Goal: Task Accomplishment & Management: Manage account settings

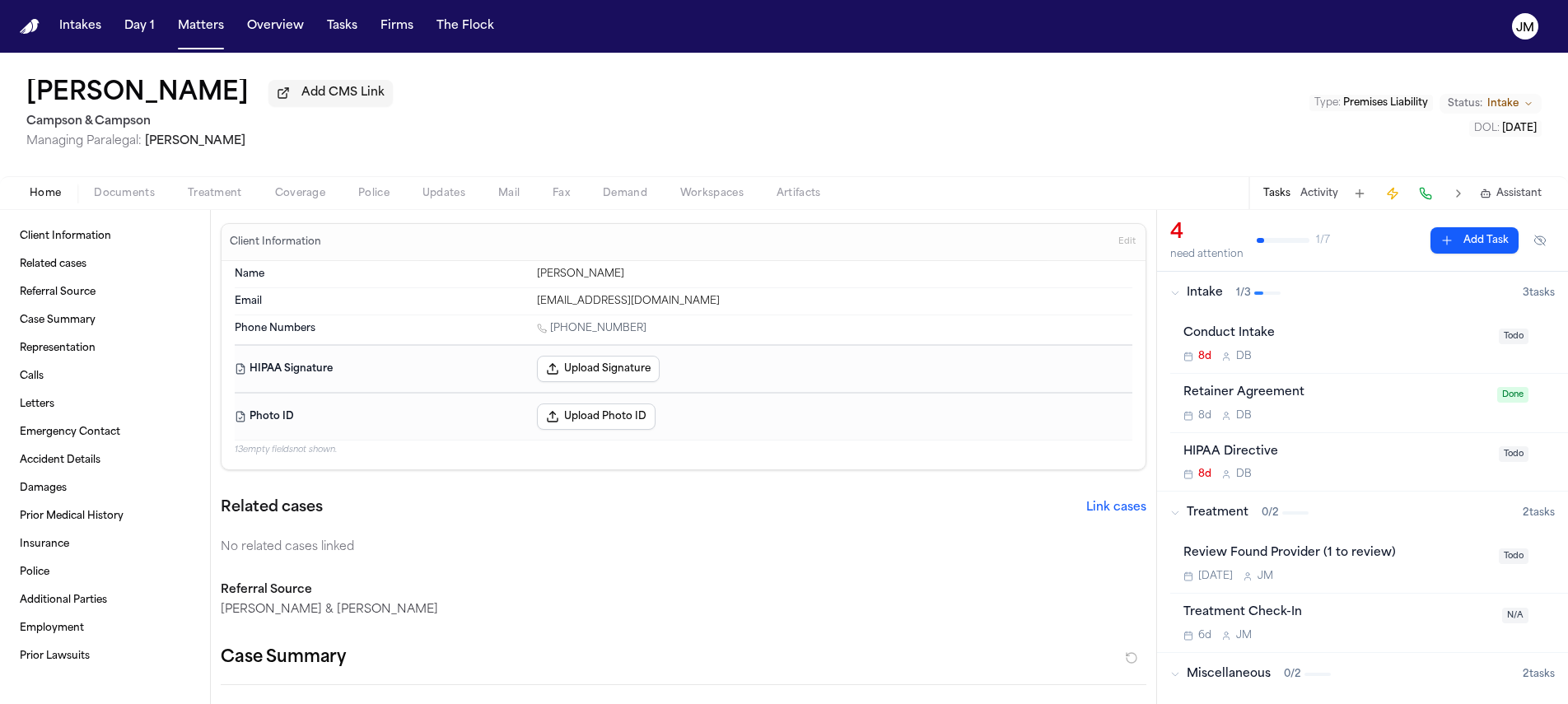
scroll to position [488, 0]
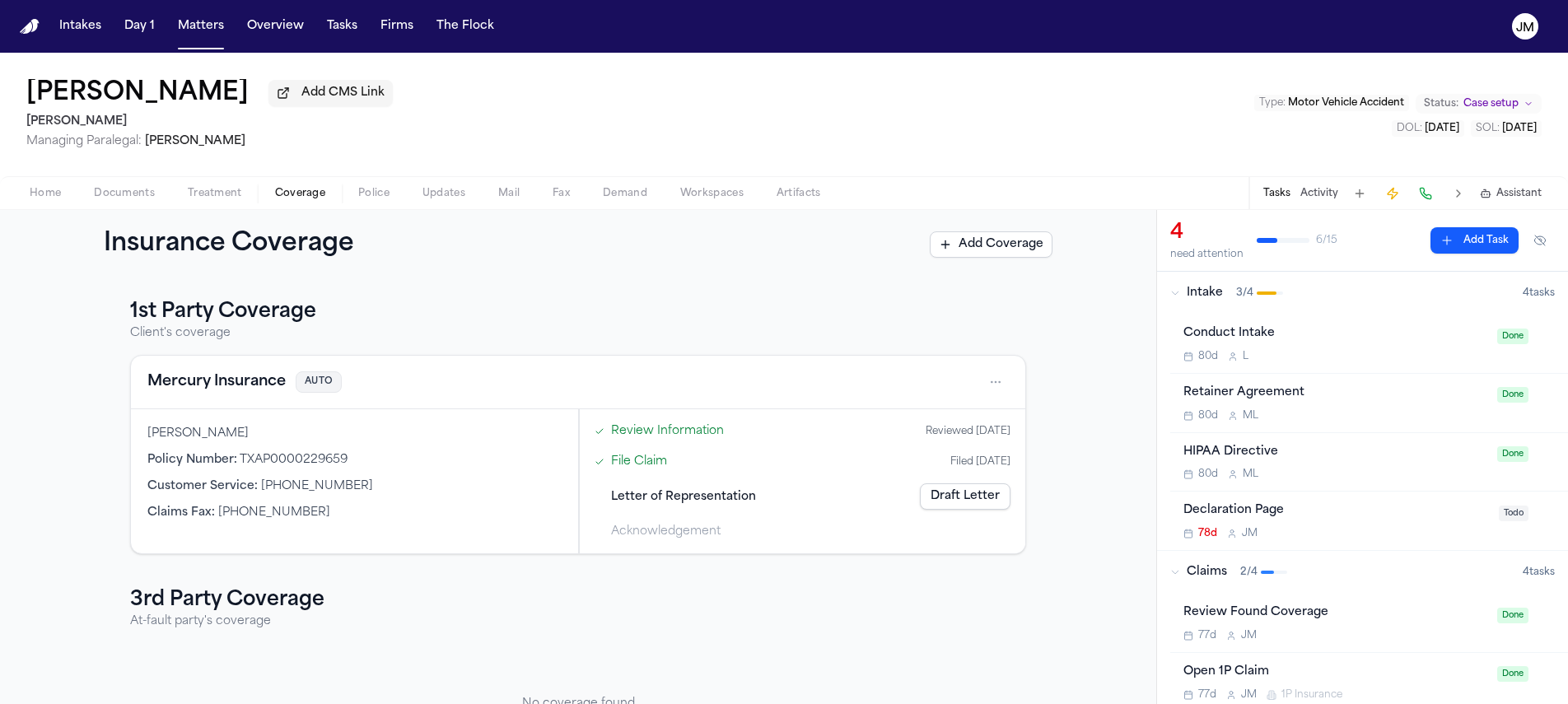
click at [147, 193] on span "Documents" at bounding box center [124, 193] width 61 height 13
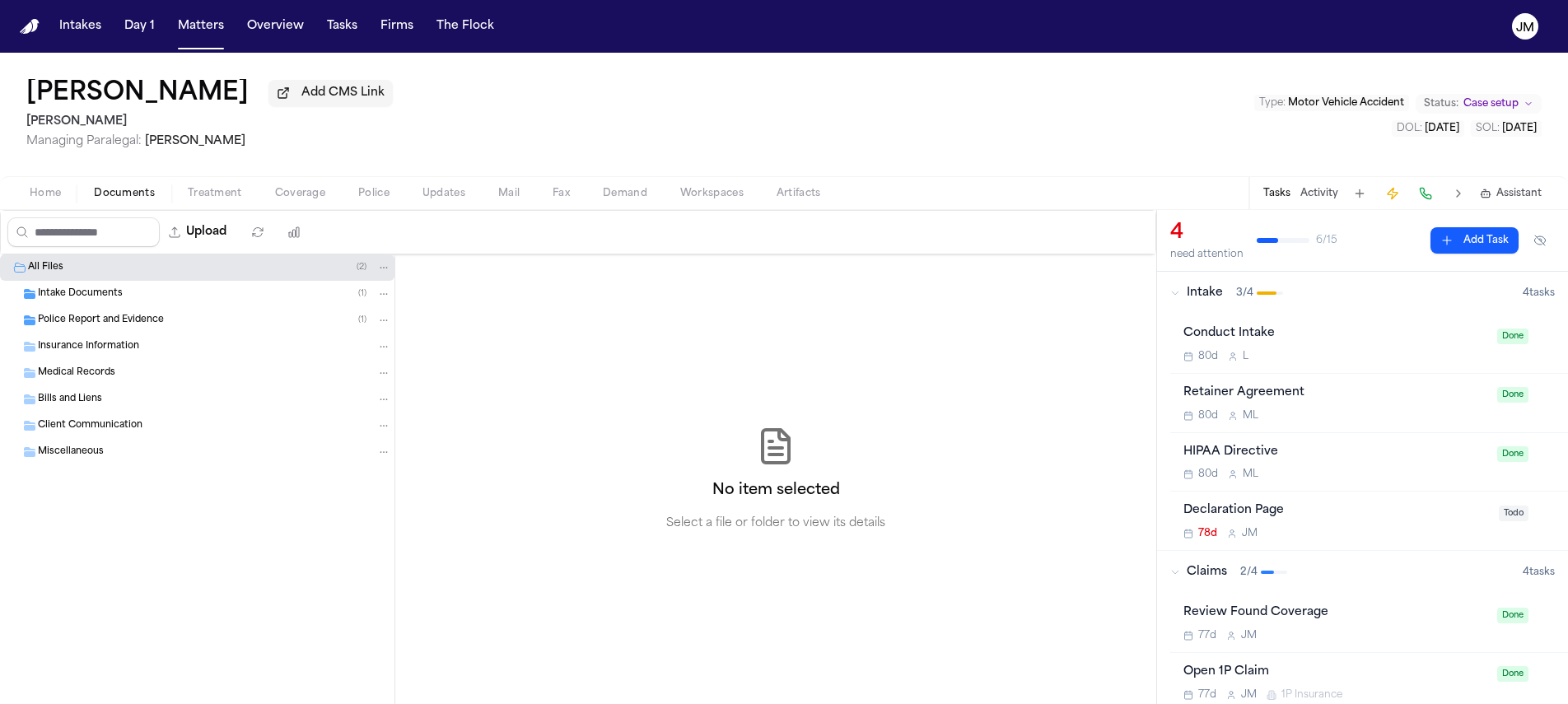
click at [107, 352] on span "Insurance Information" at bounding box center [88, 347] width 102 height 14
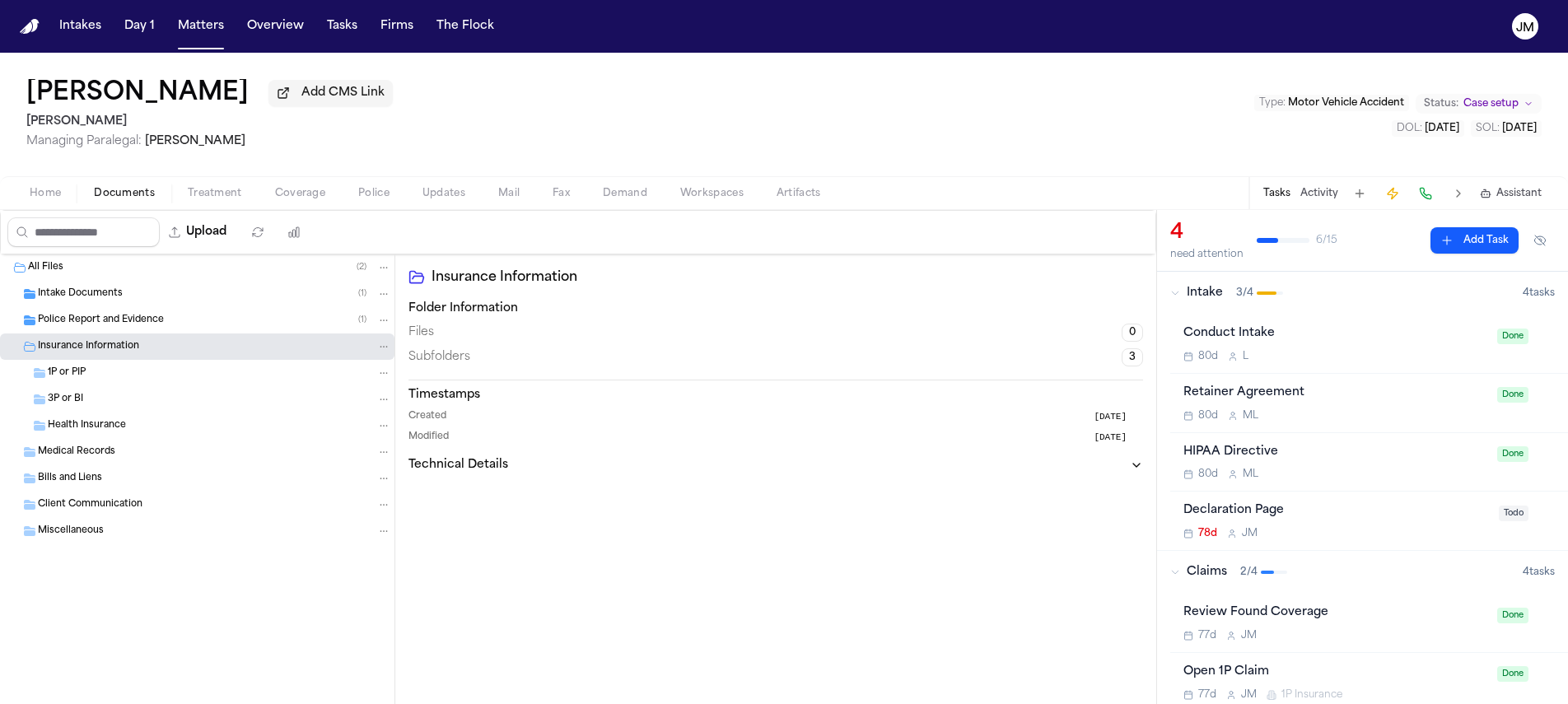
click at [107, 325] on span "Police Report and Evidence" at bounding box center [101, 321] width 126 height 14
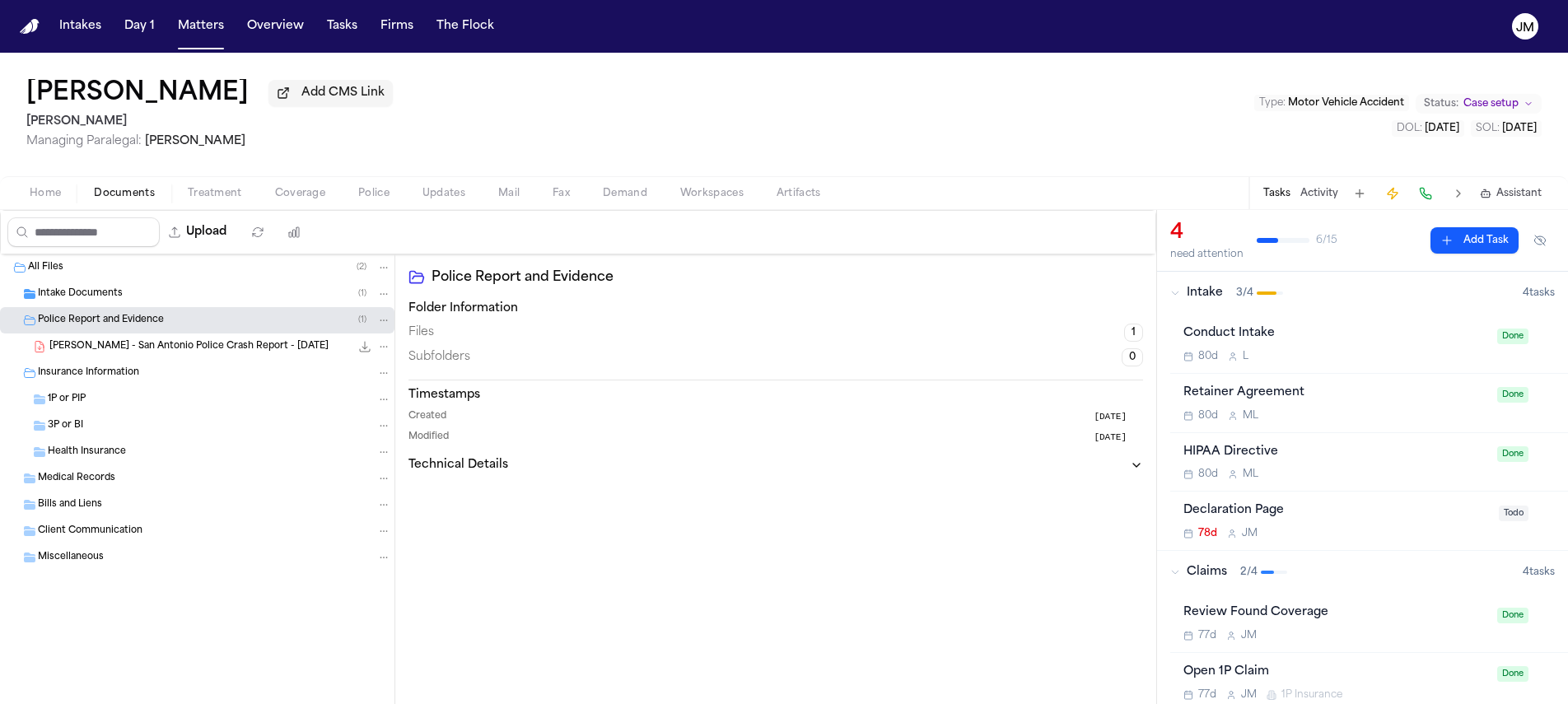
click at [104, 307] on div "Intake Documents ( 1 )" at bounding box center [197, 293] width 394 height 27
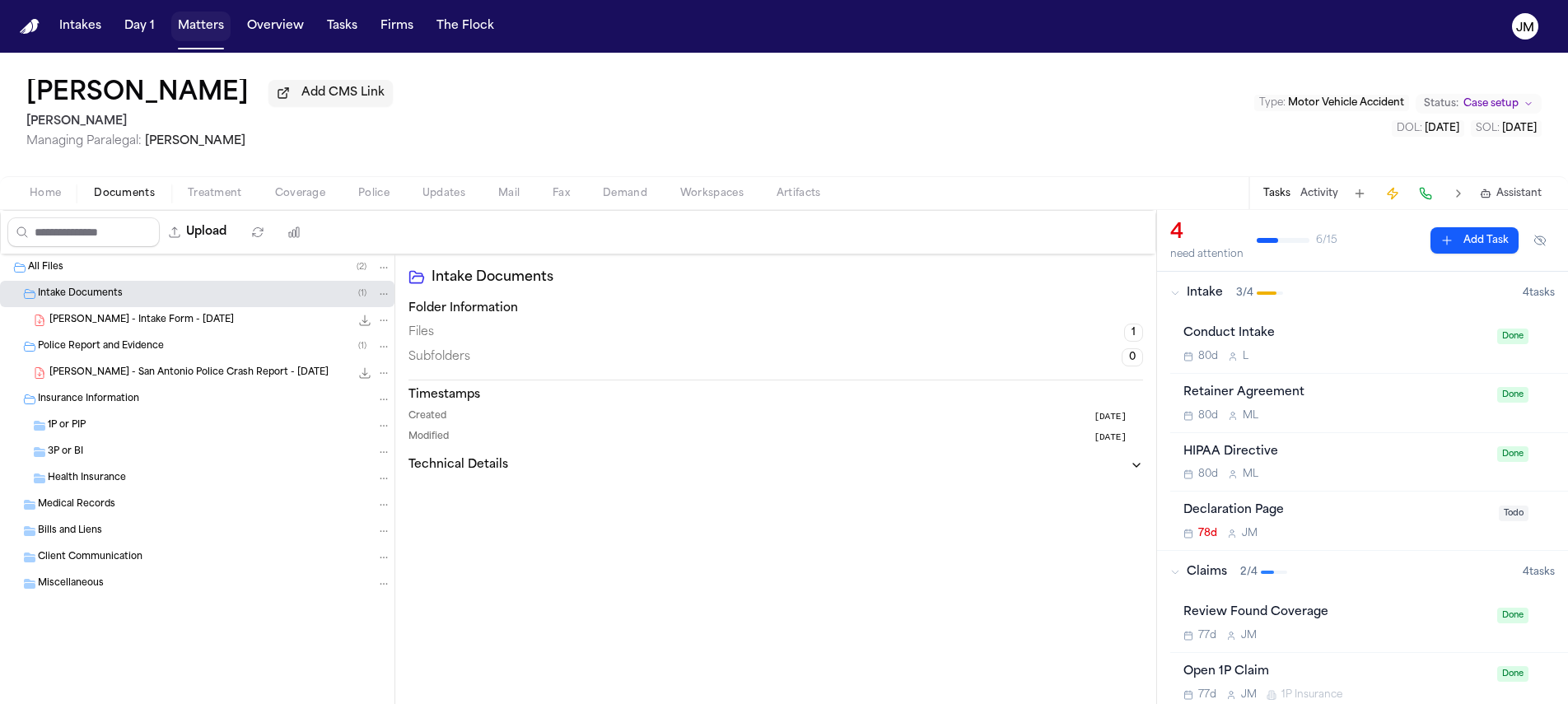
drag, startPoint x: 220, startPoint y: 28, endPoint x: 667, endPoint y: 0, distance: 447.9
click at [220, 28] on button "Matters" at bounding box center [201, 27] width 59 height 30
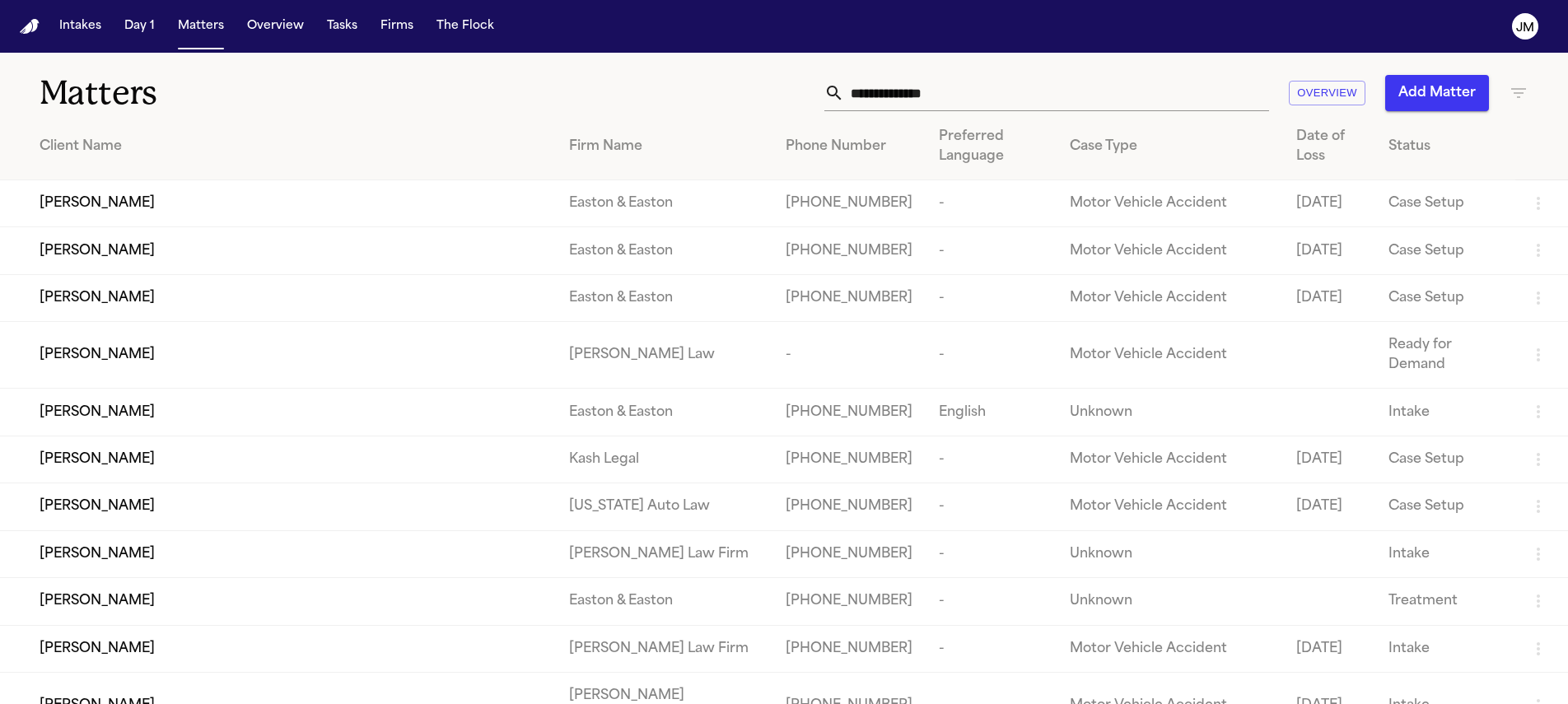
click at [206, 33] on button "Matters" at bounding box center [201, 27] width 59 height 30
click at [934, 79] on input "text" at bounding box center [1056, 93] width 425 height 37
click at [930, 90] on input "text" at bounding box center [1056, 93] width 425 height 37
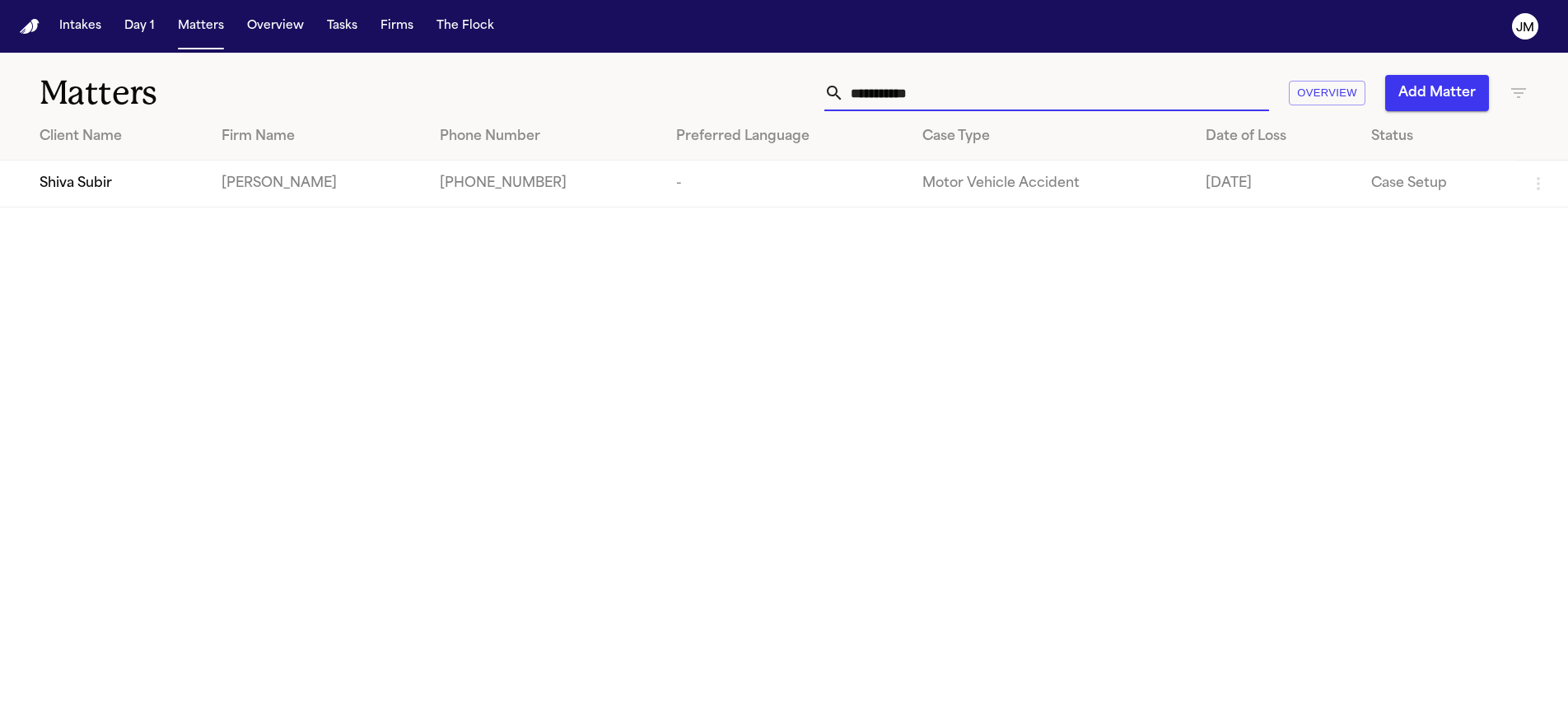
type input "**********"
click at [121, 169] on td "Shiva Subir" at bounding box center [104, 185] width 208 height 47
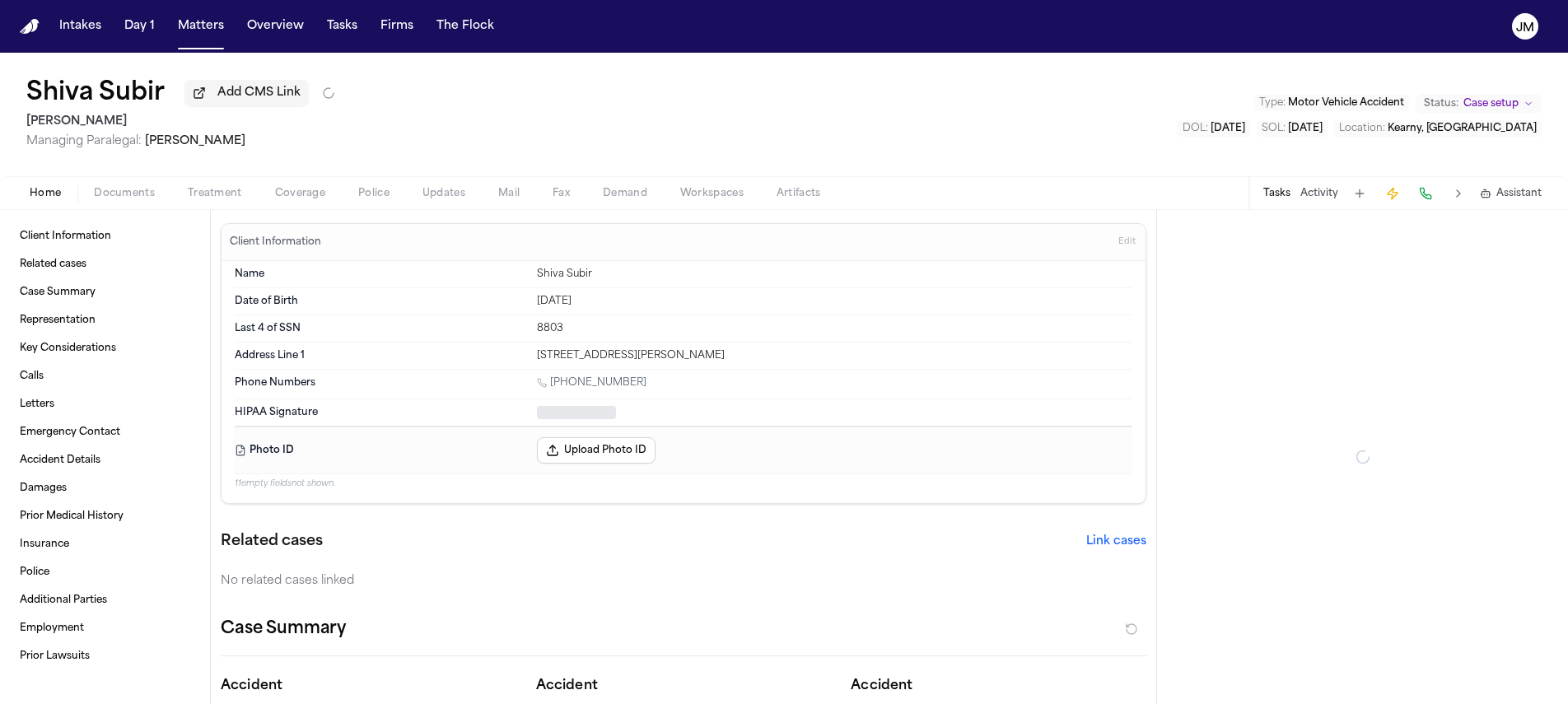
type textarea "*"
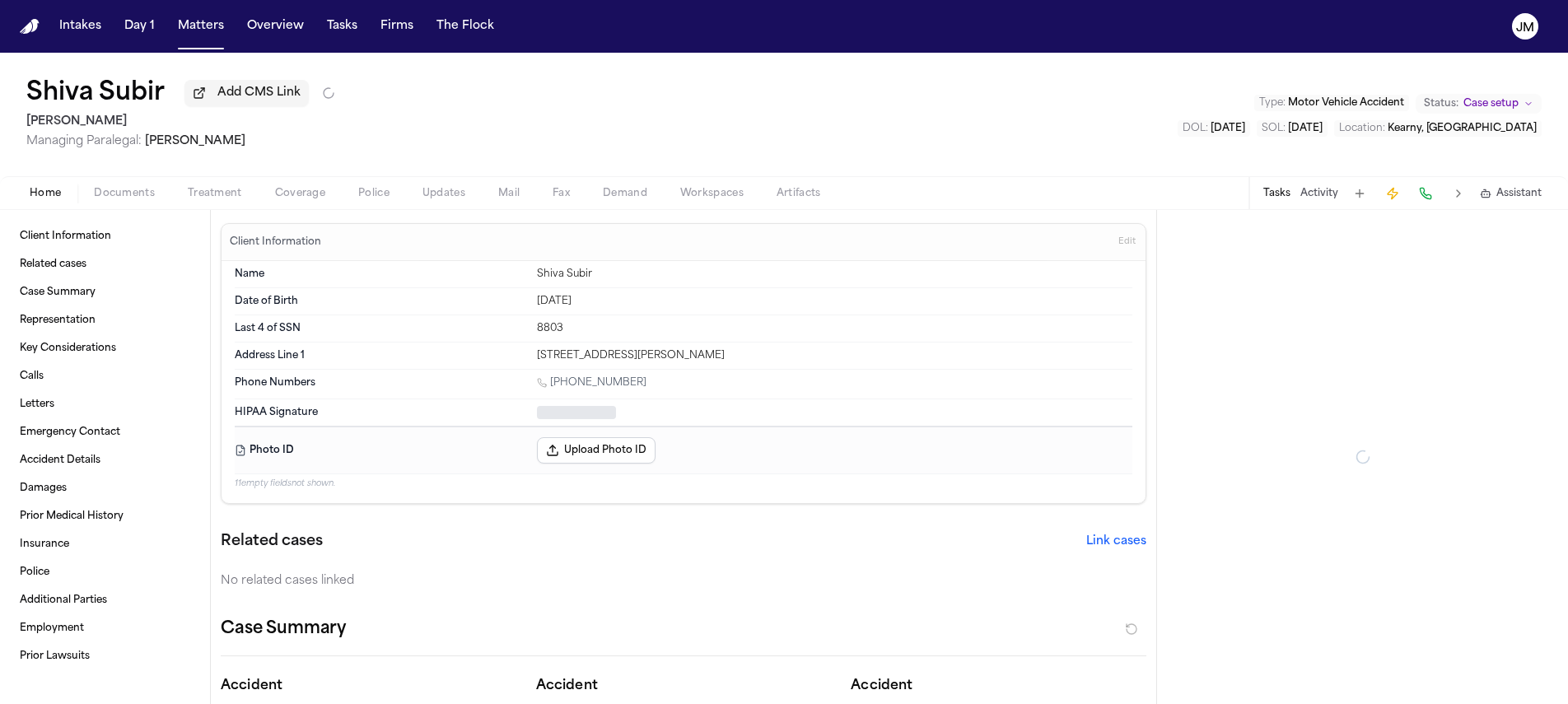
type textarea "*"
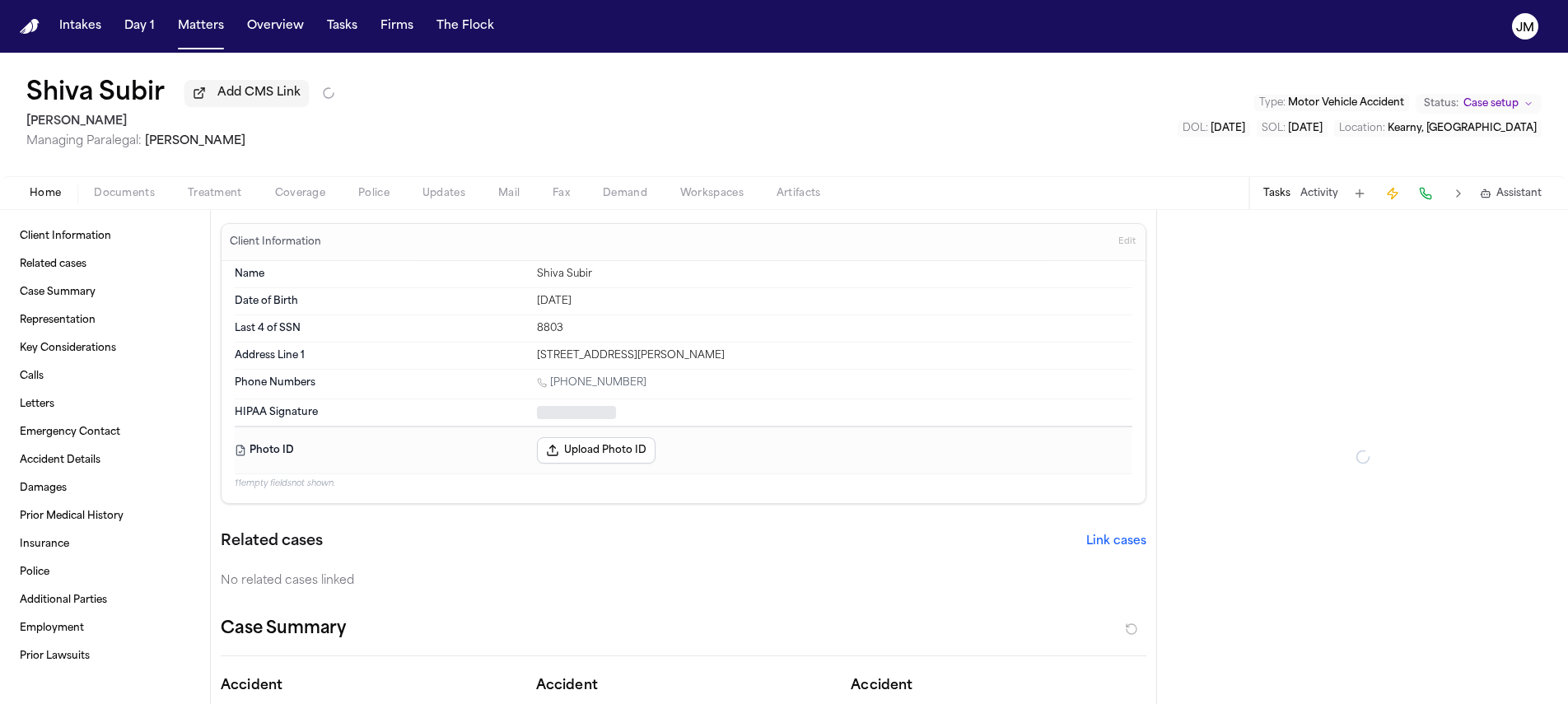
type textarea "*"
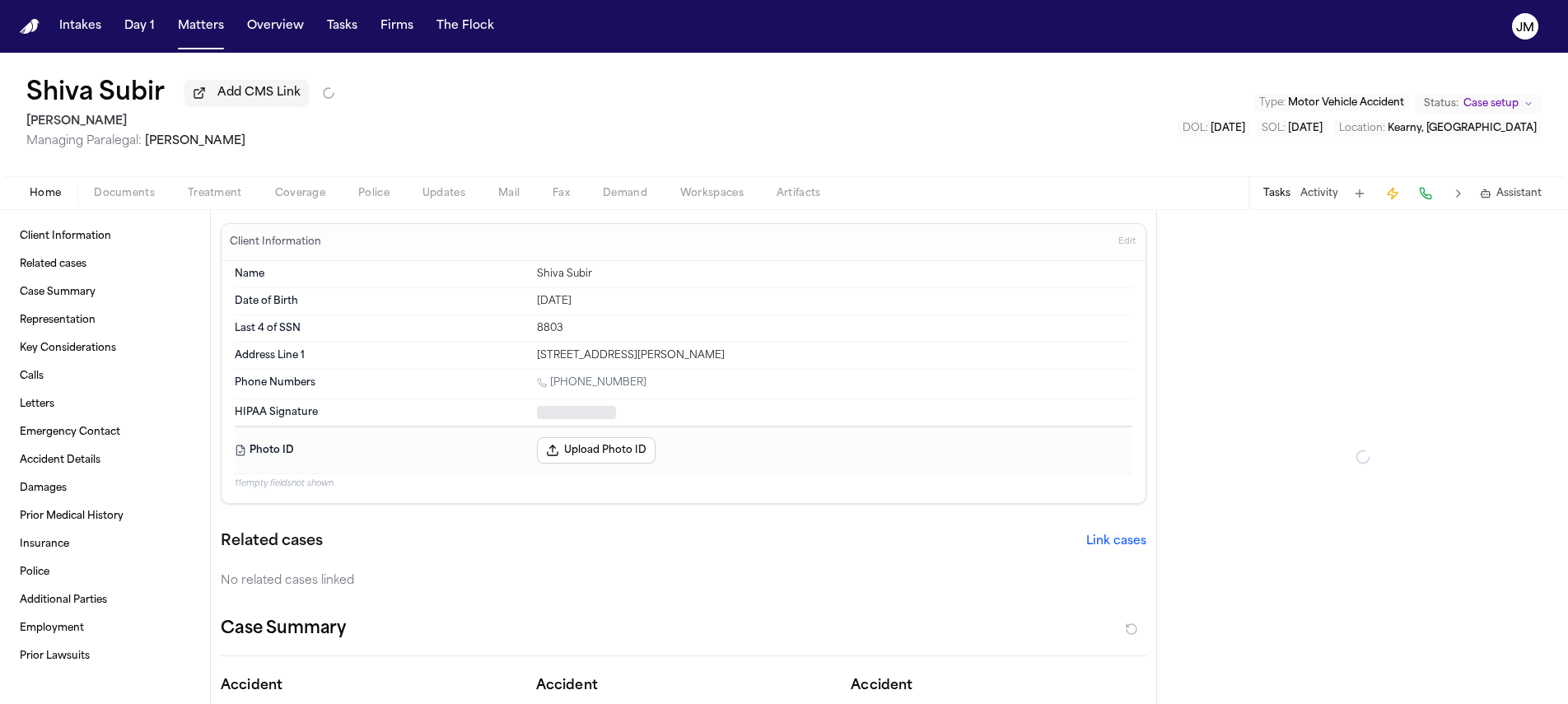
type textarea "*"
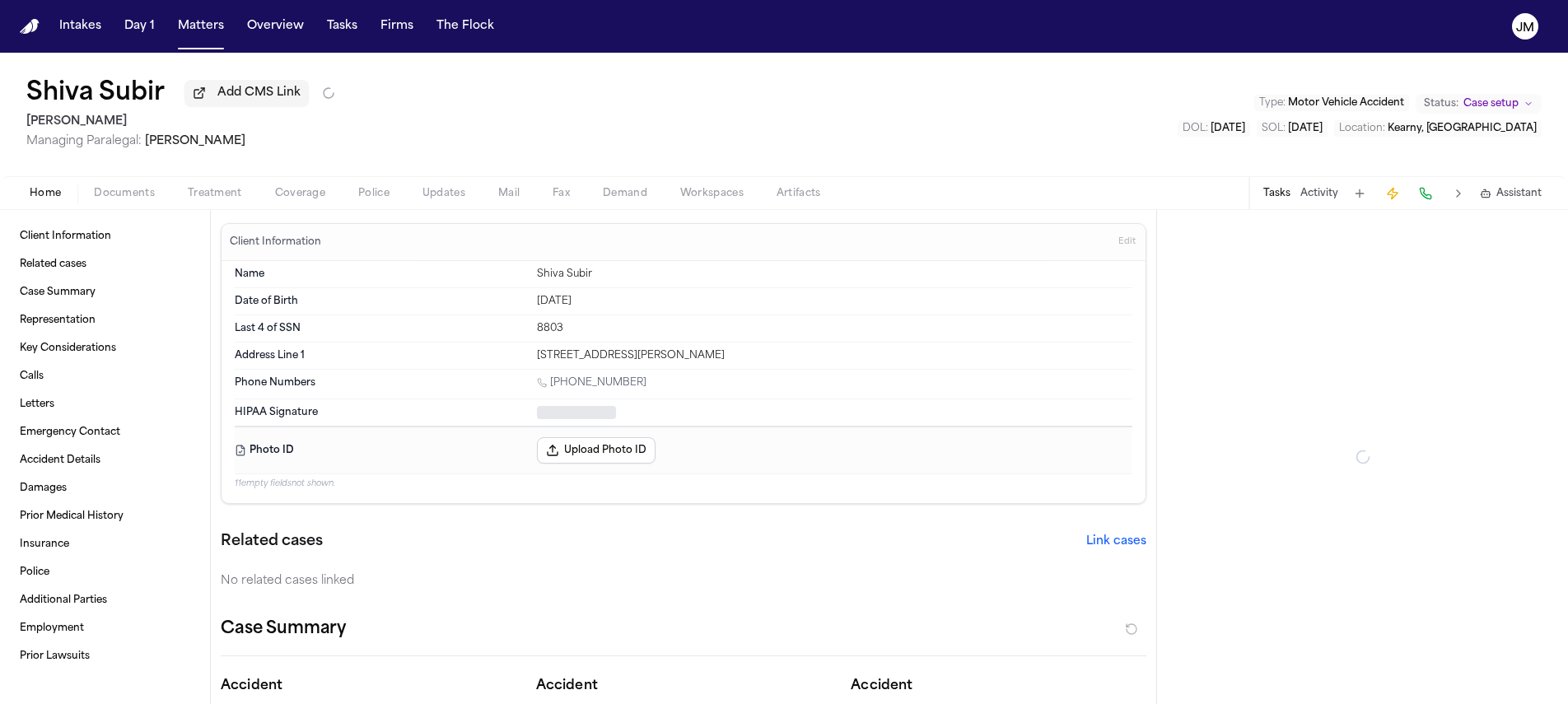
type textarea "*"
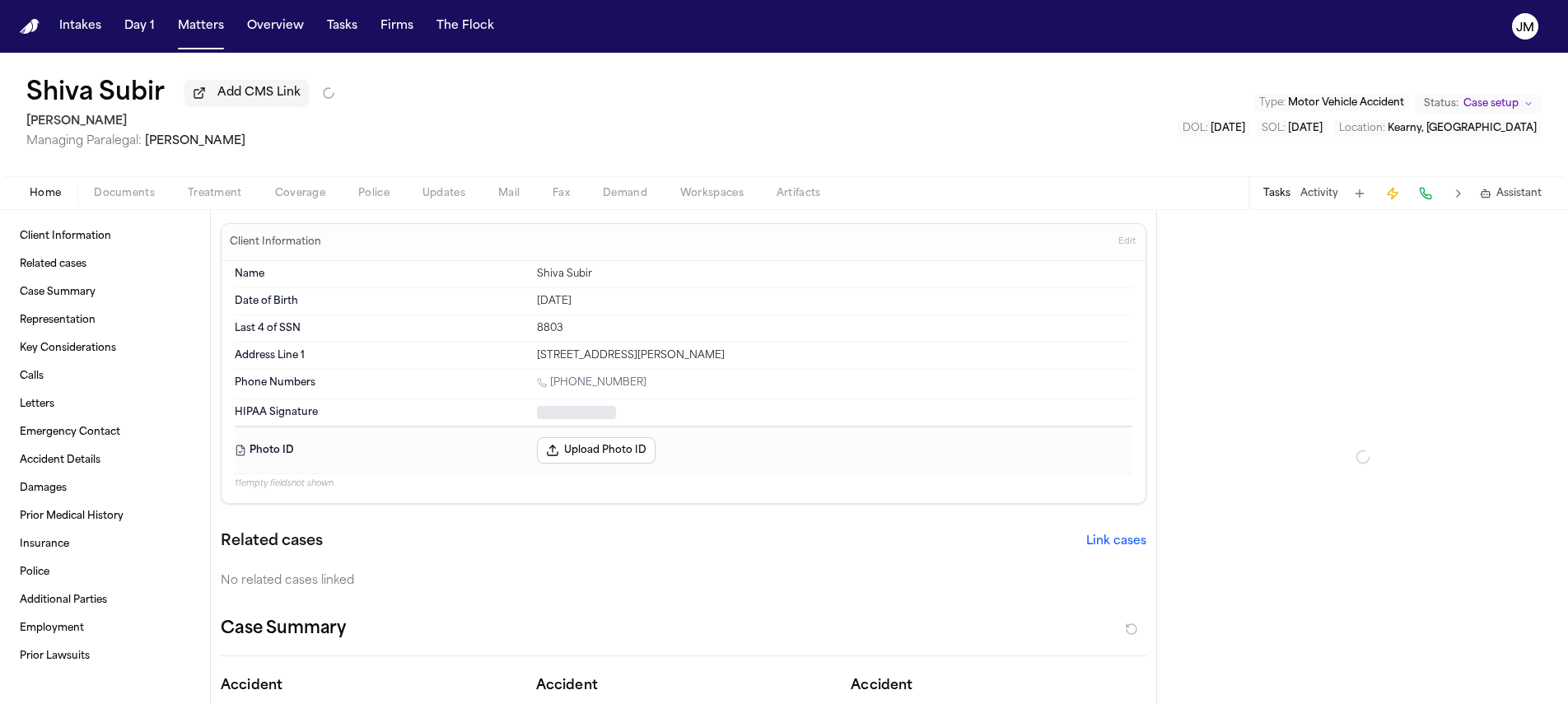
type textarea "*"
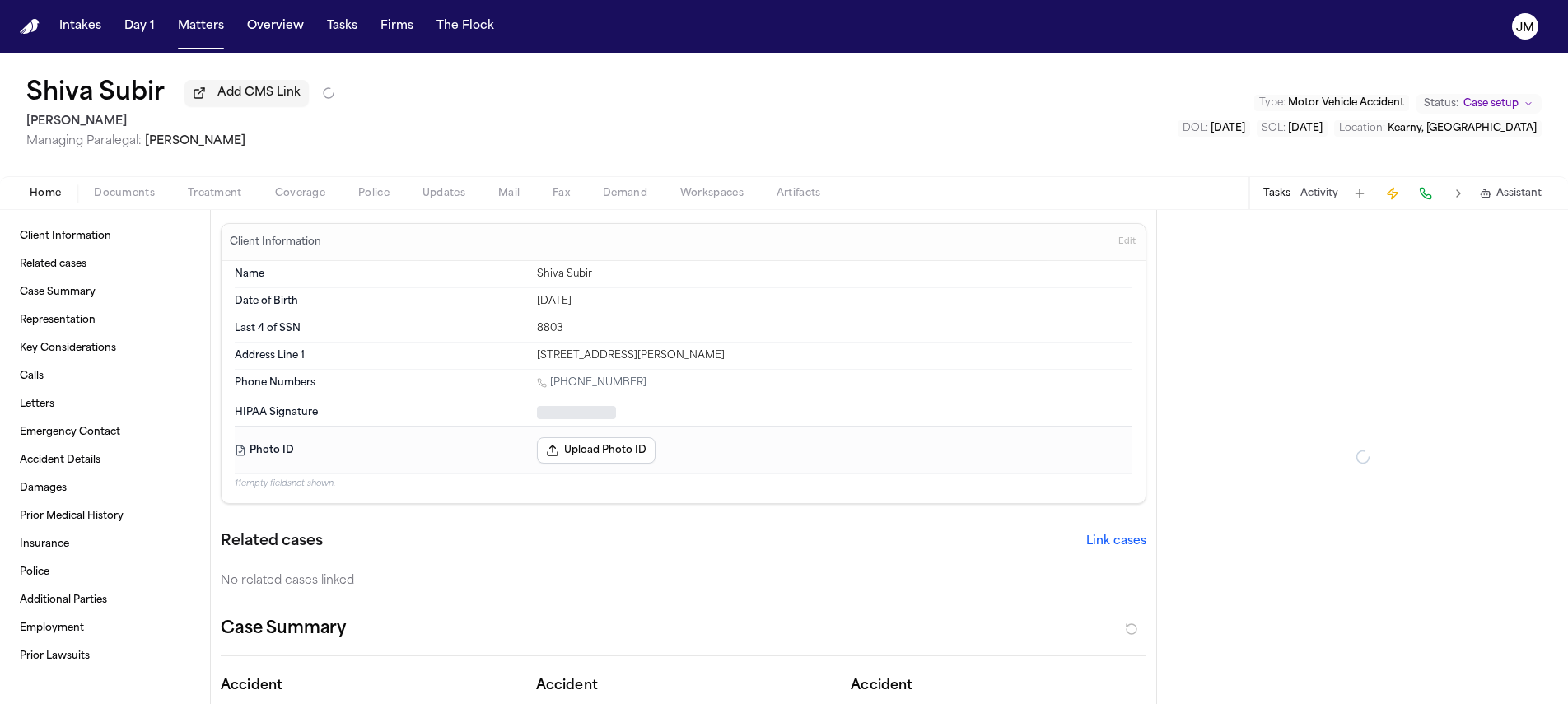
type textarea "*"
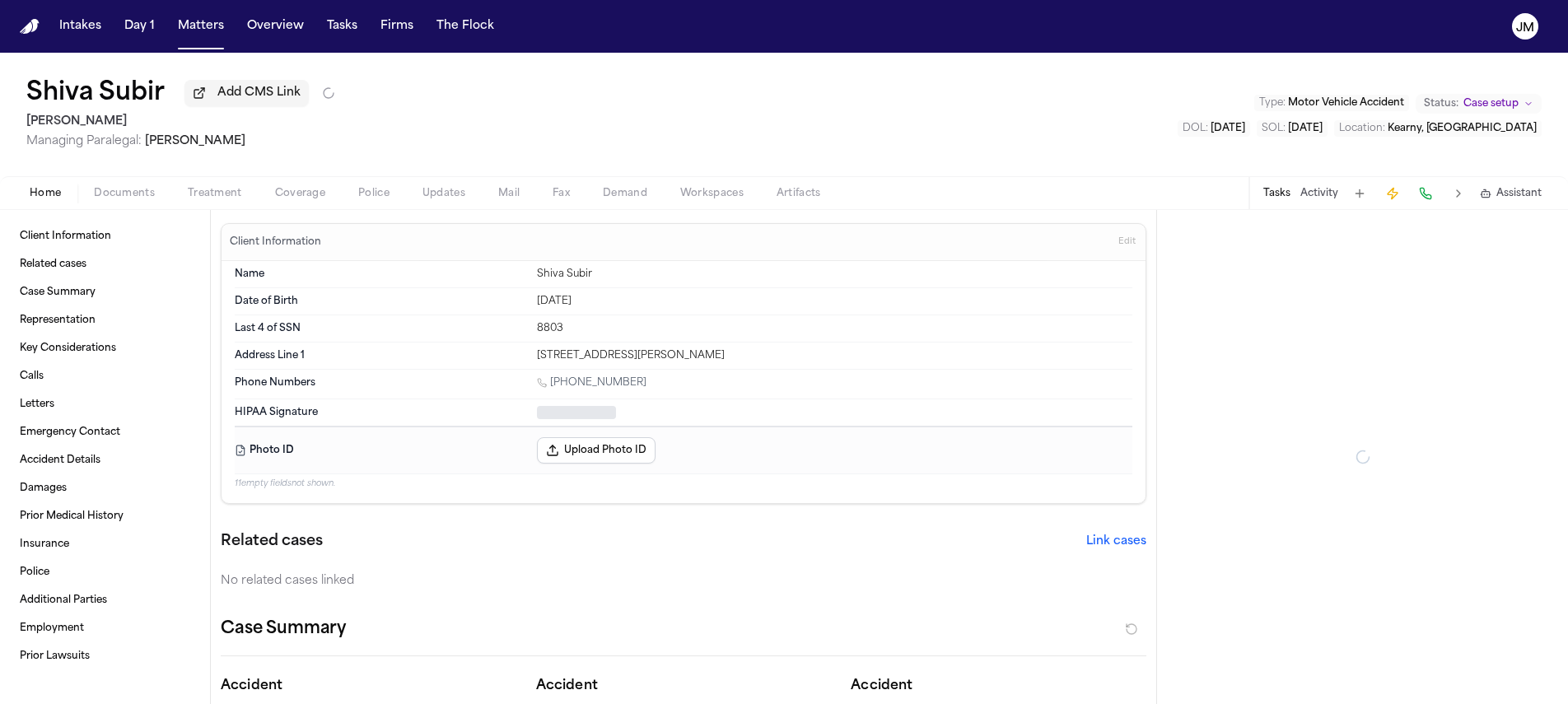
type textarea "*"
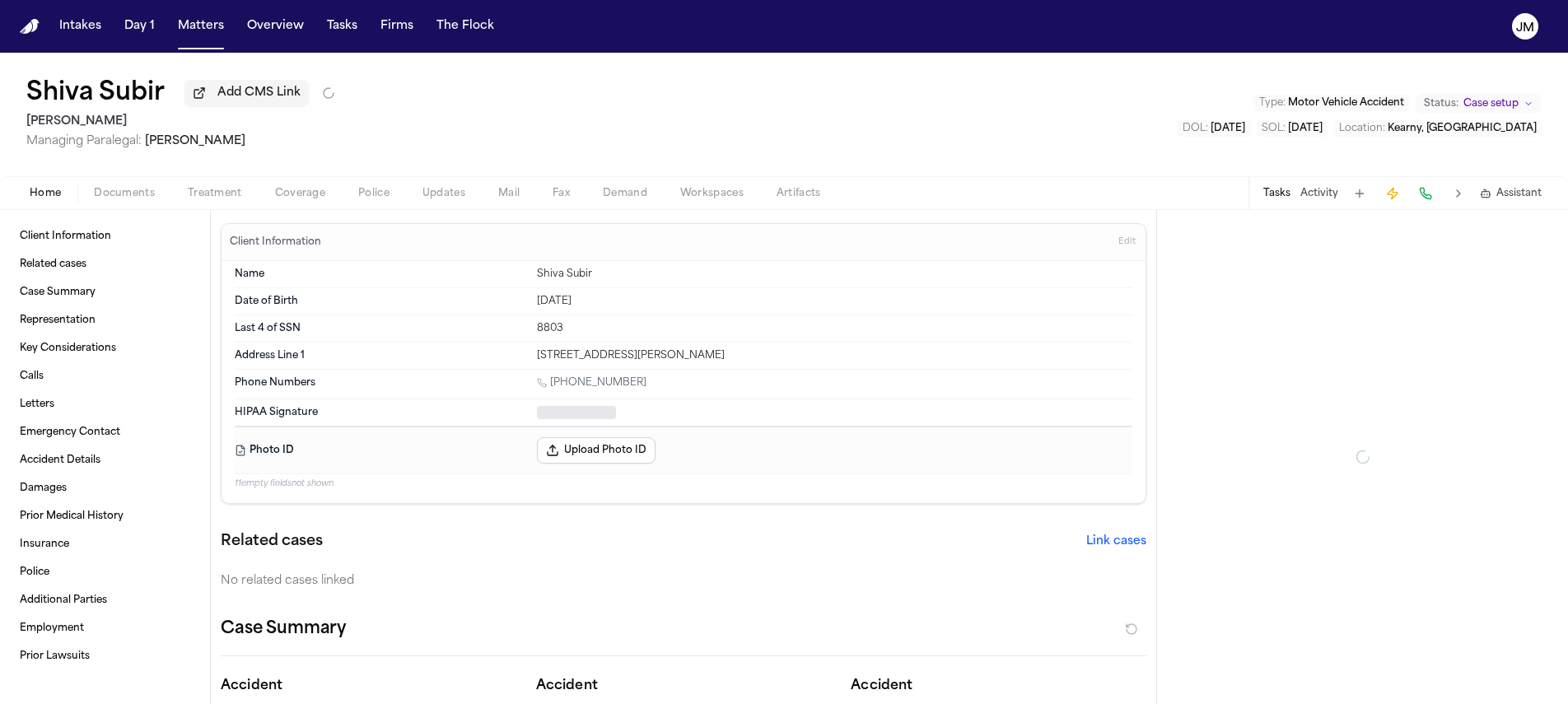
type textarea "*"
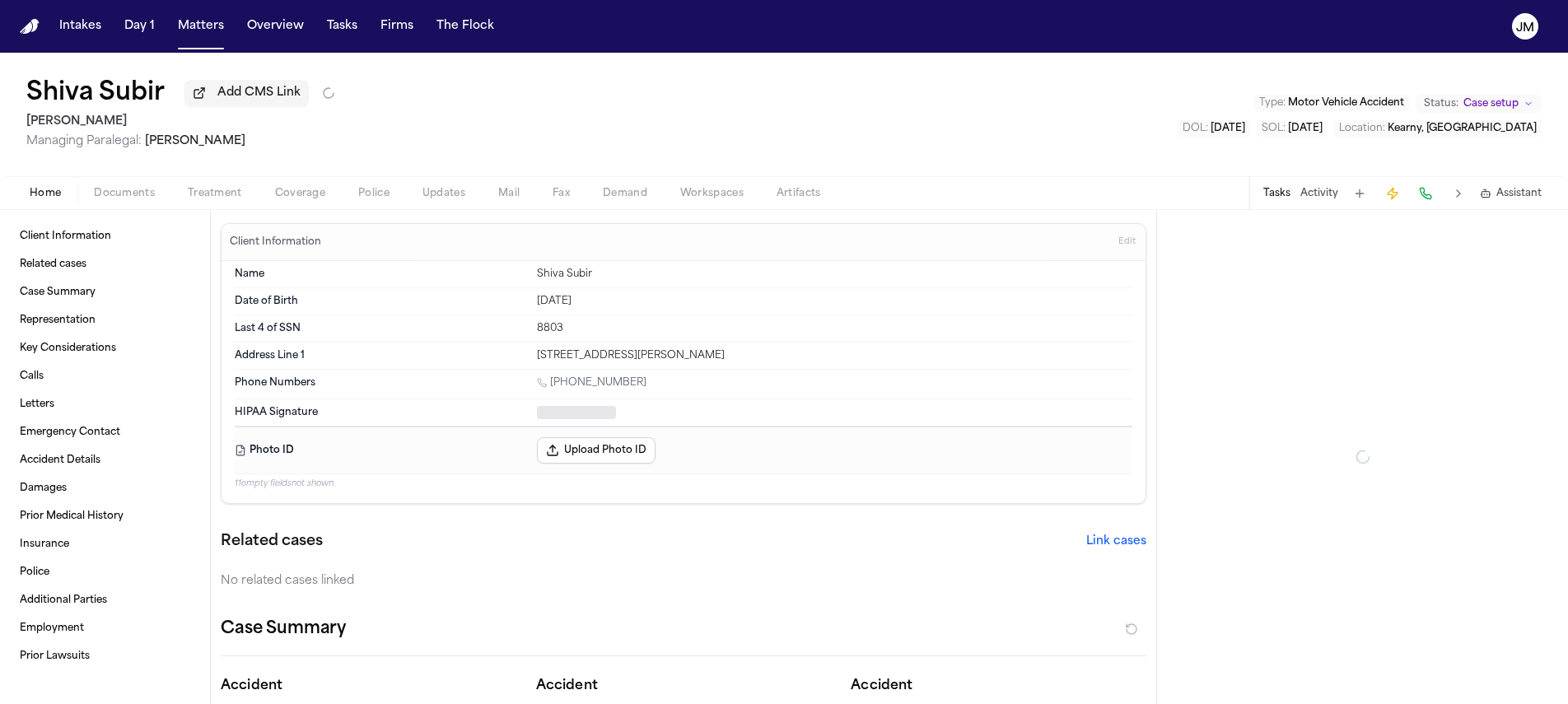
type textarea "*"
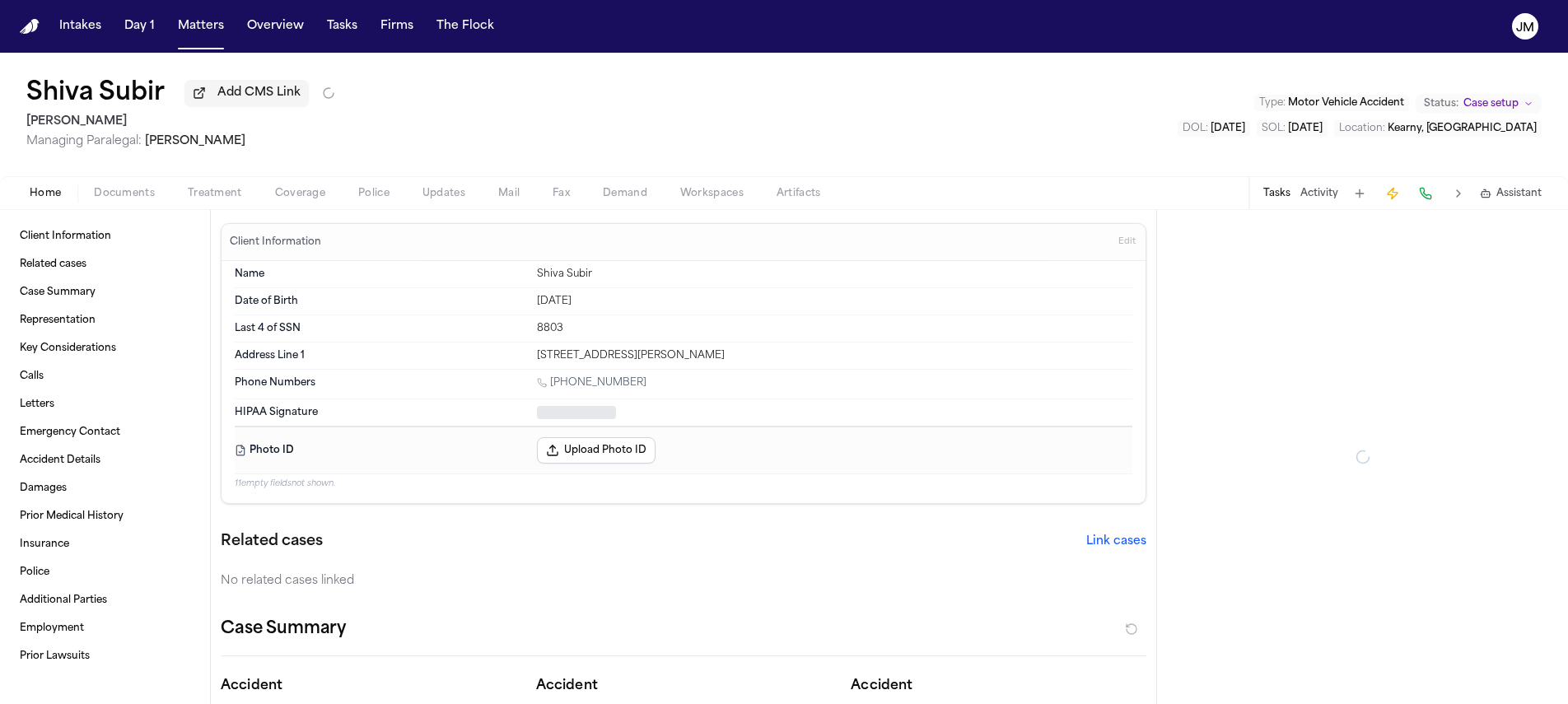
type textarea "*"
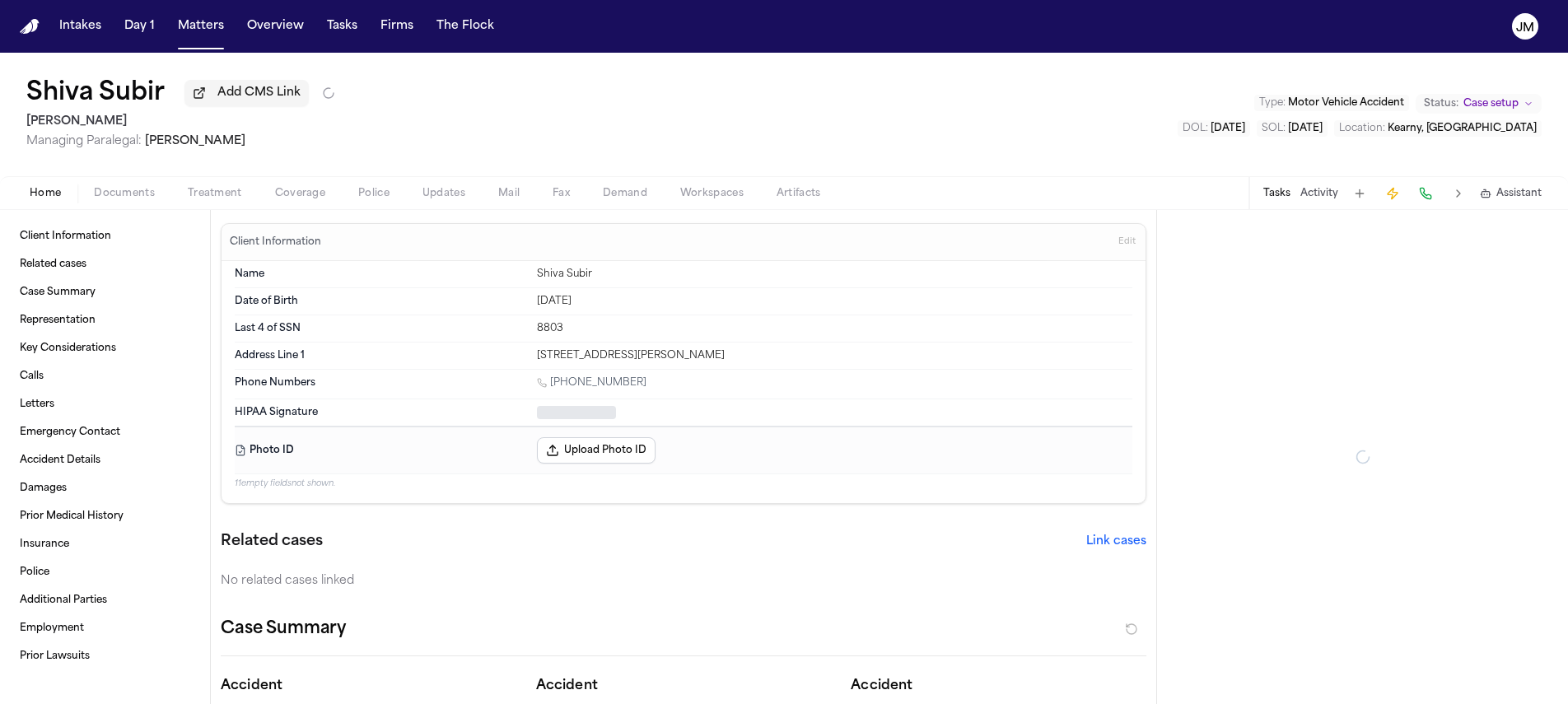
type textarea "*"
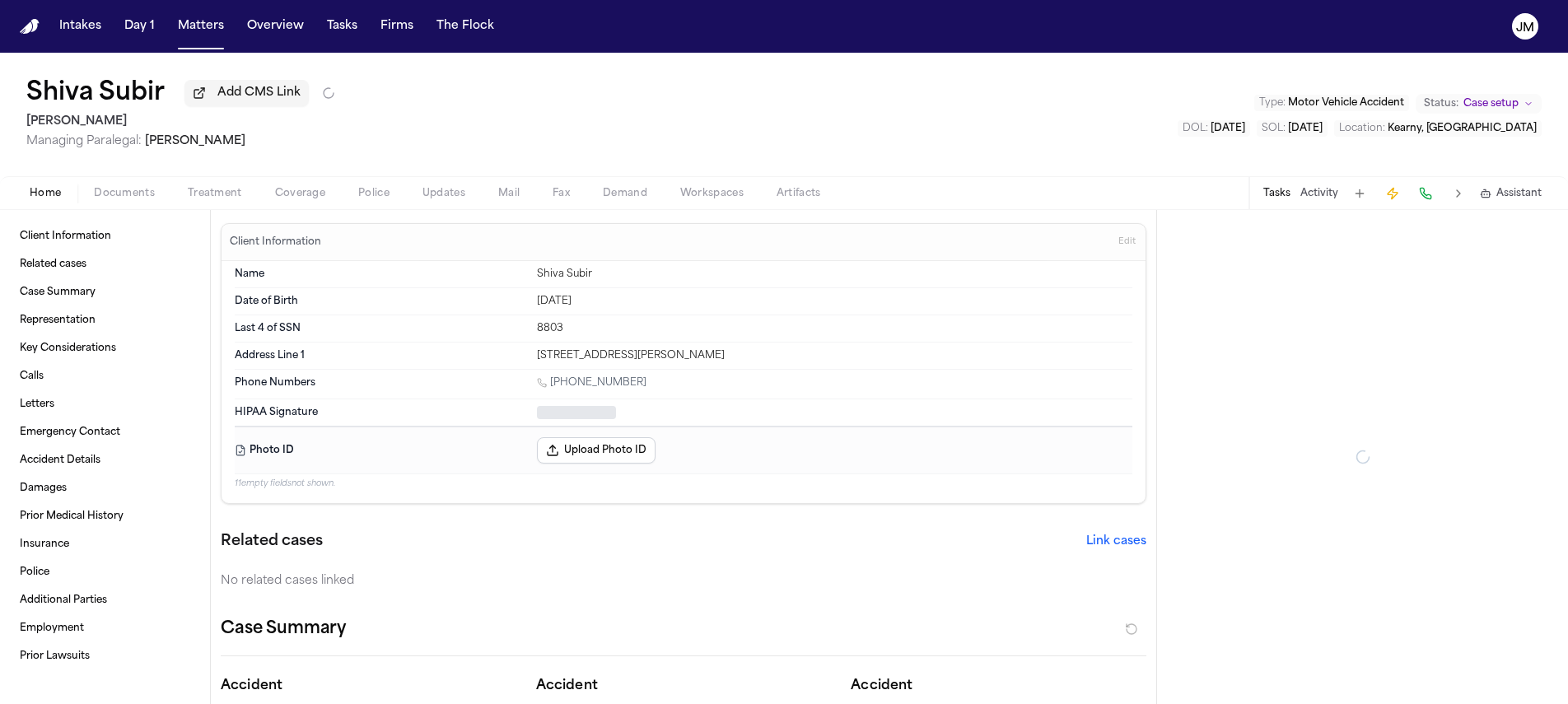
type textarea "*"
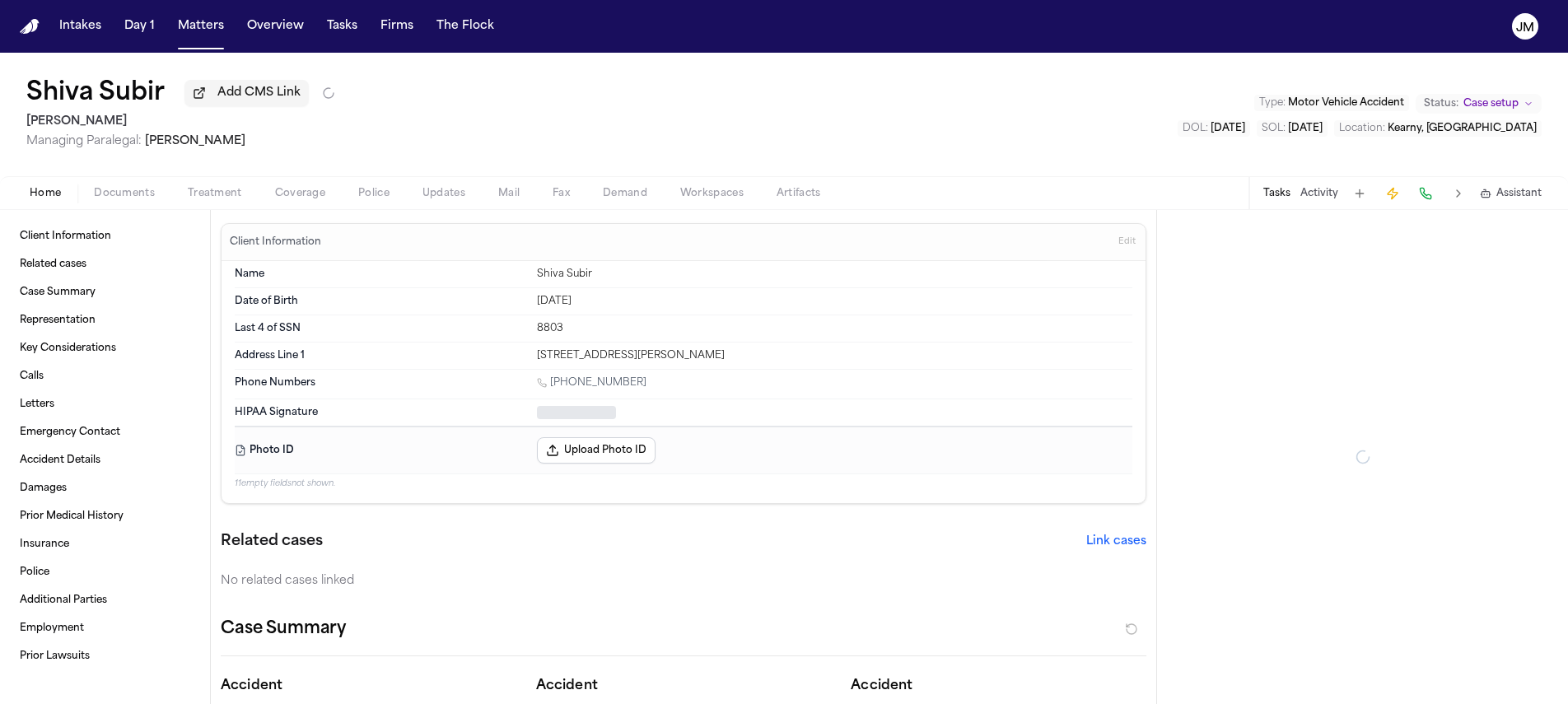
type textarea "*"
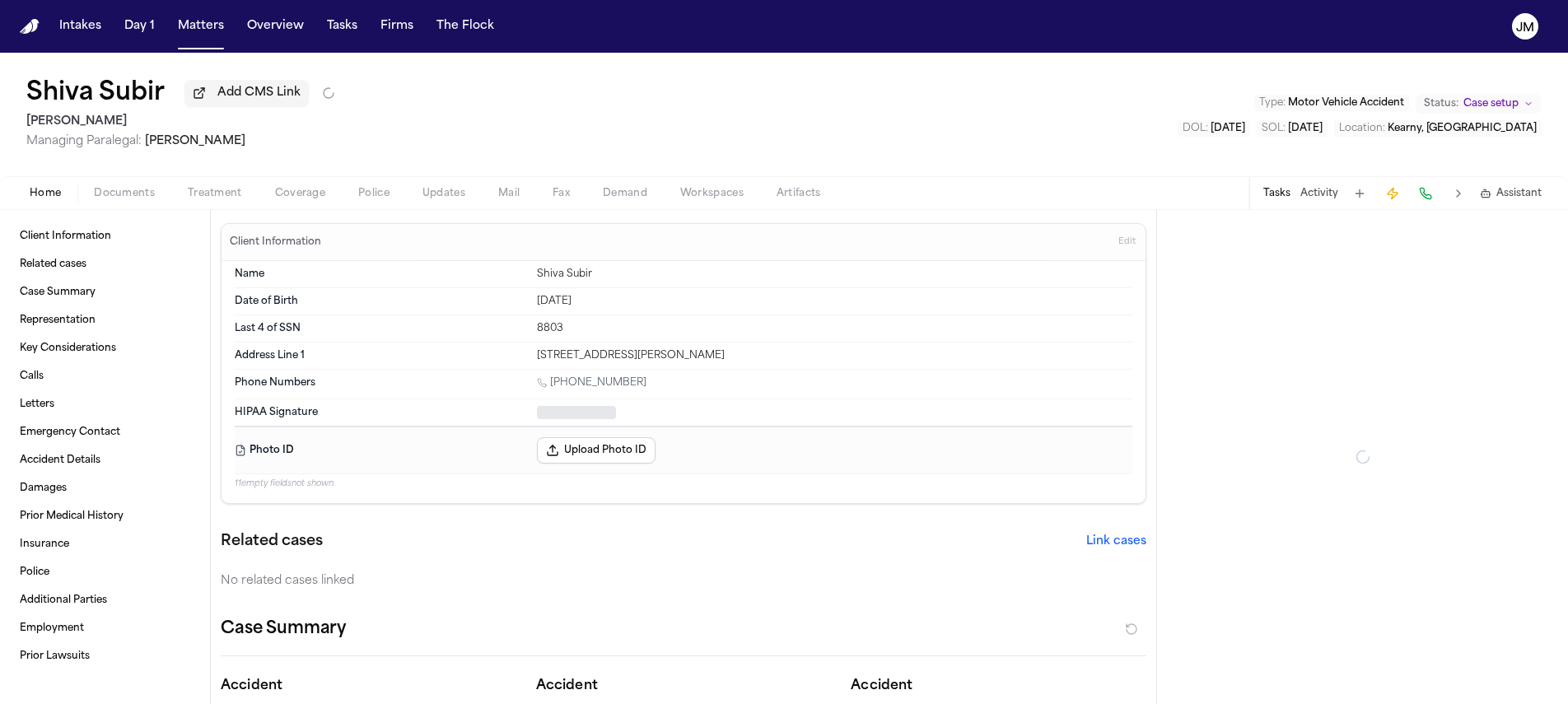
type textarea "*"
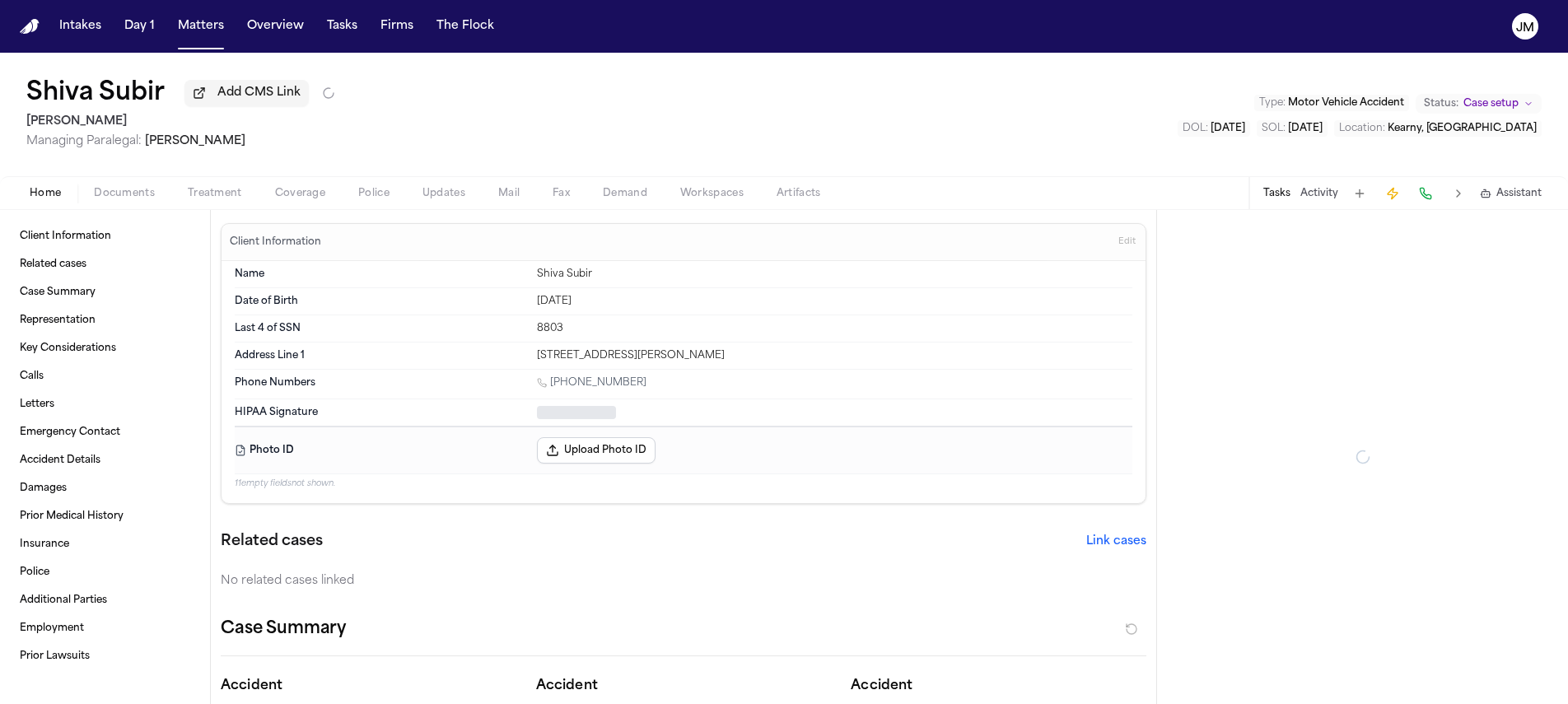
type textarea "*"
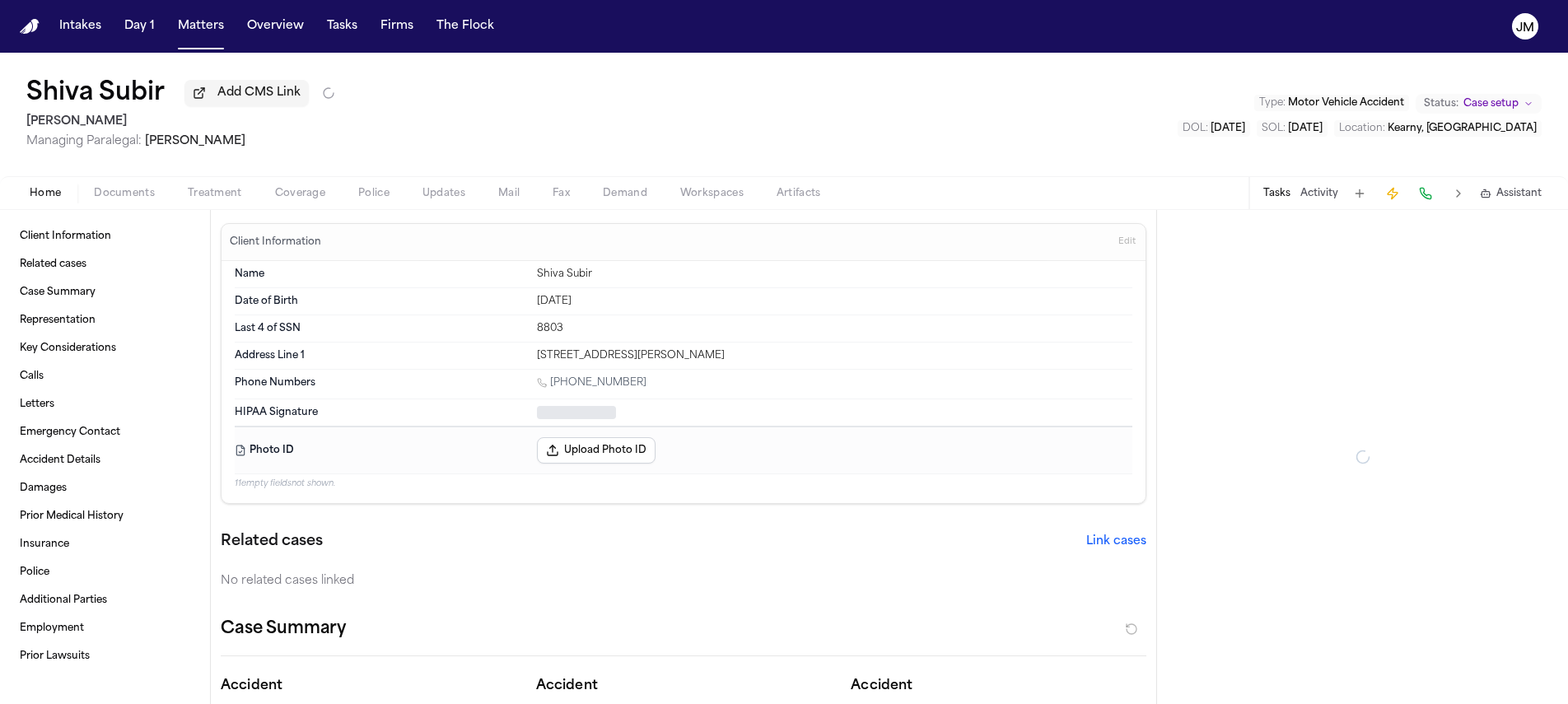
type textarea "*"
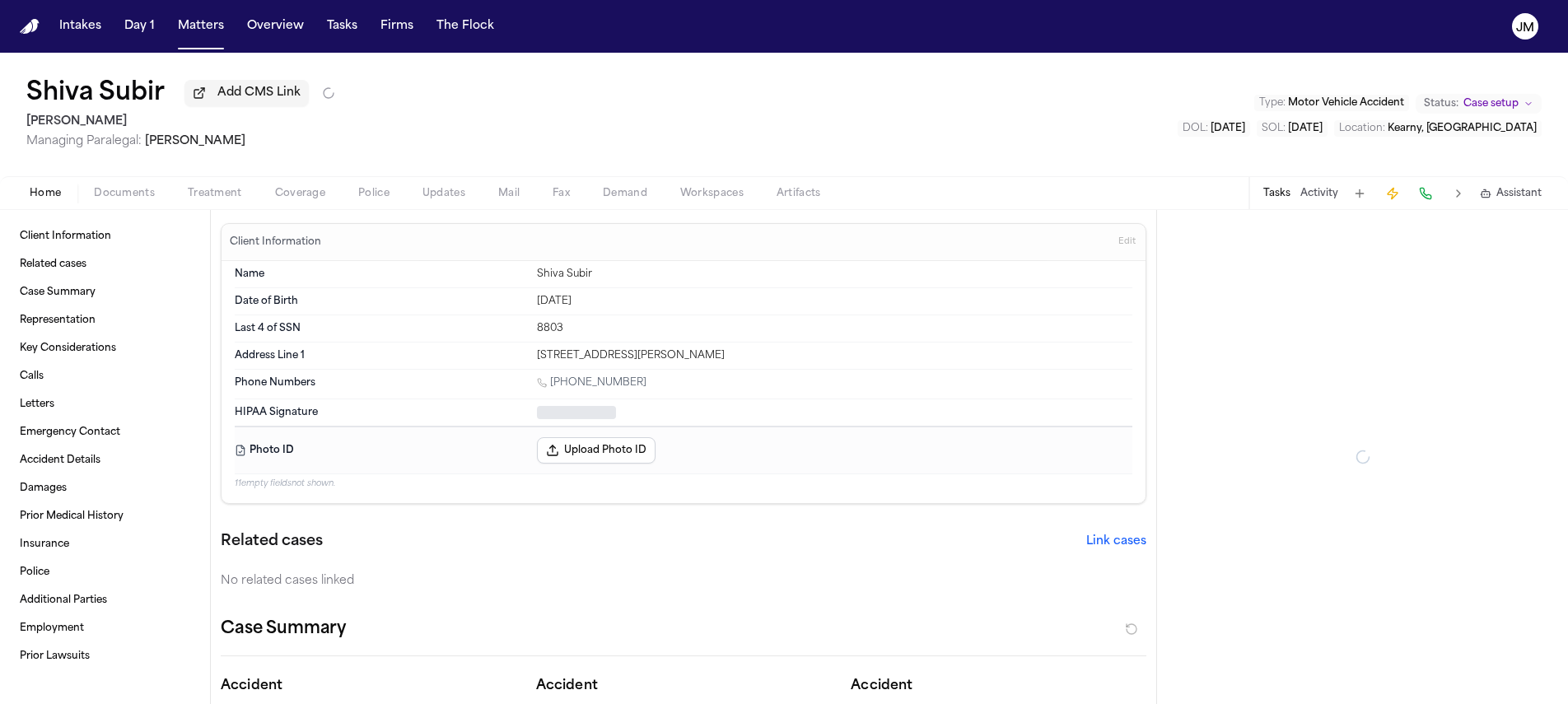
type textarea "*"
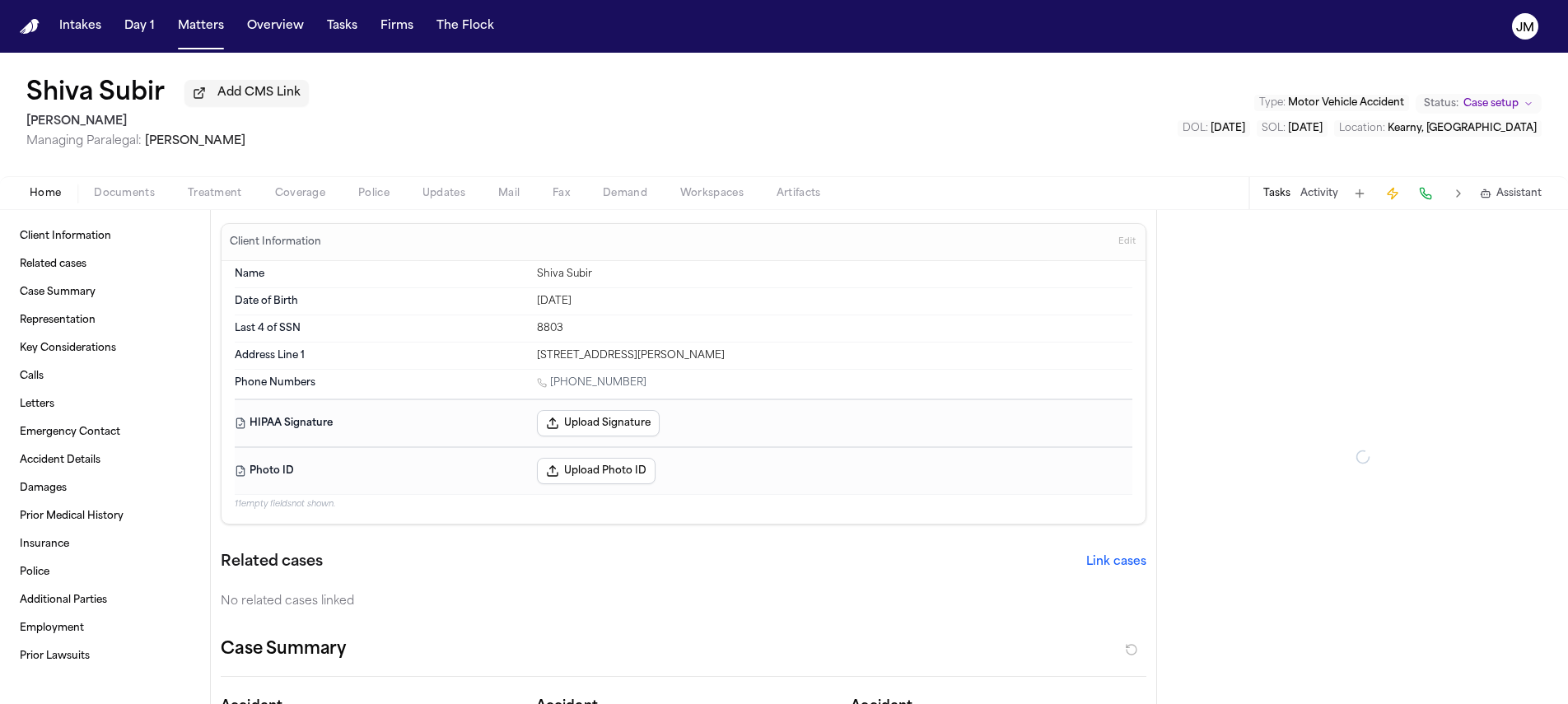
type textarea "*"
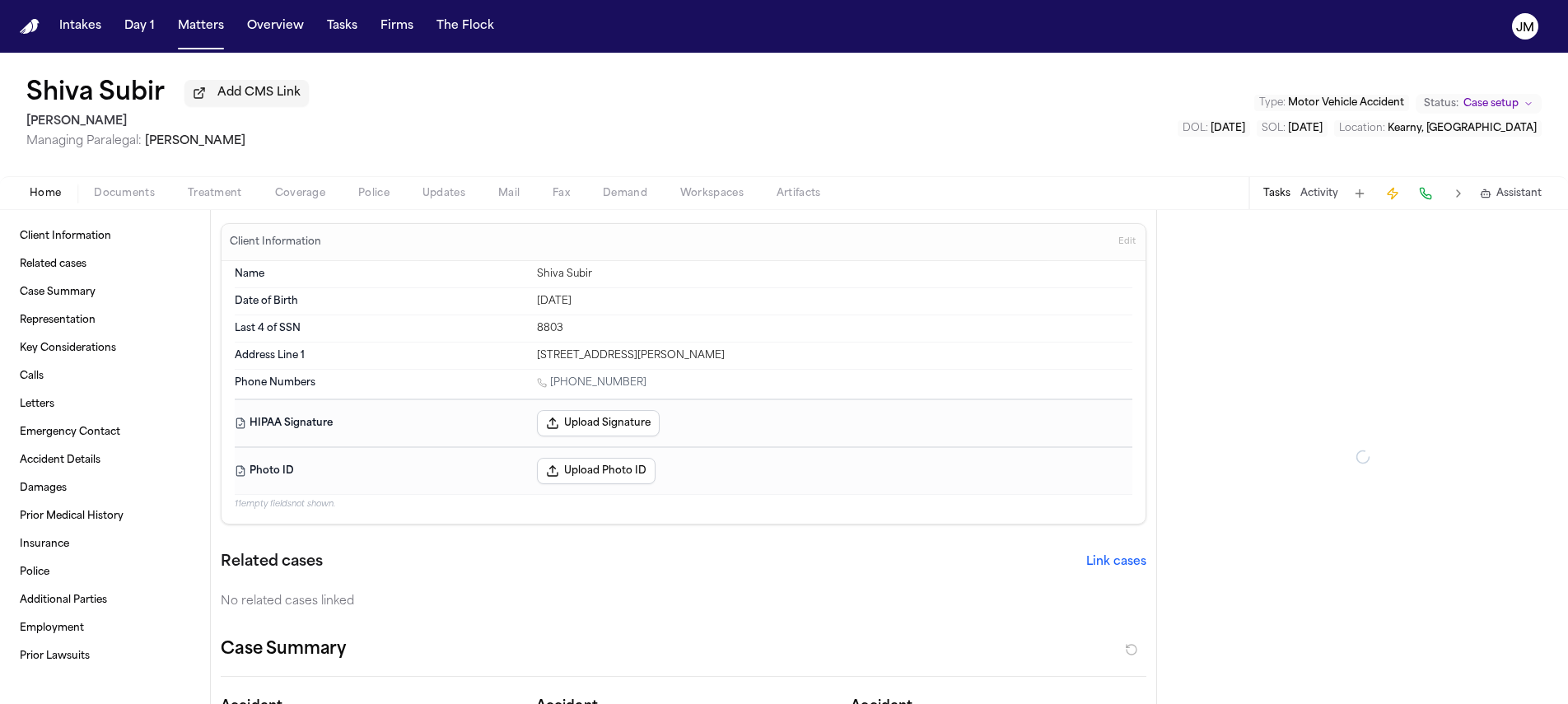
type textarea "*"
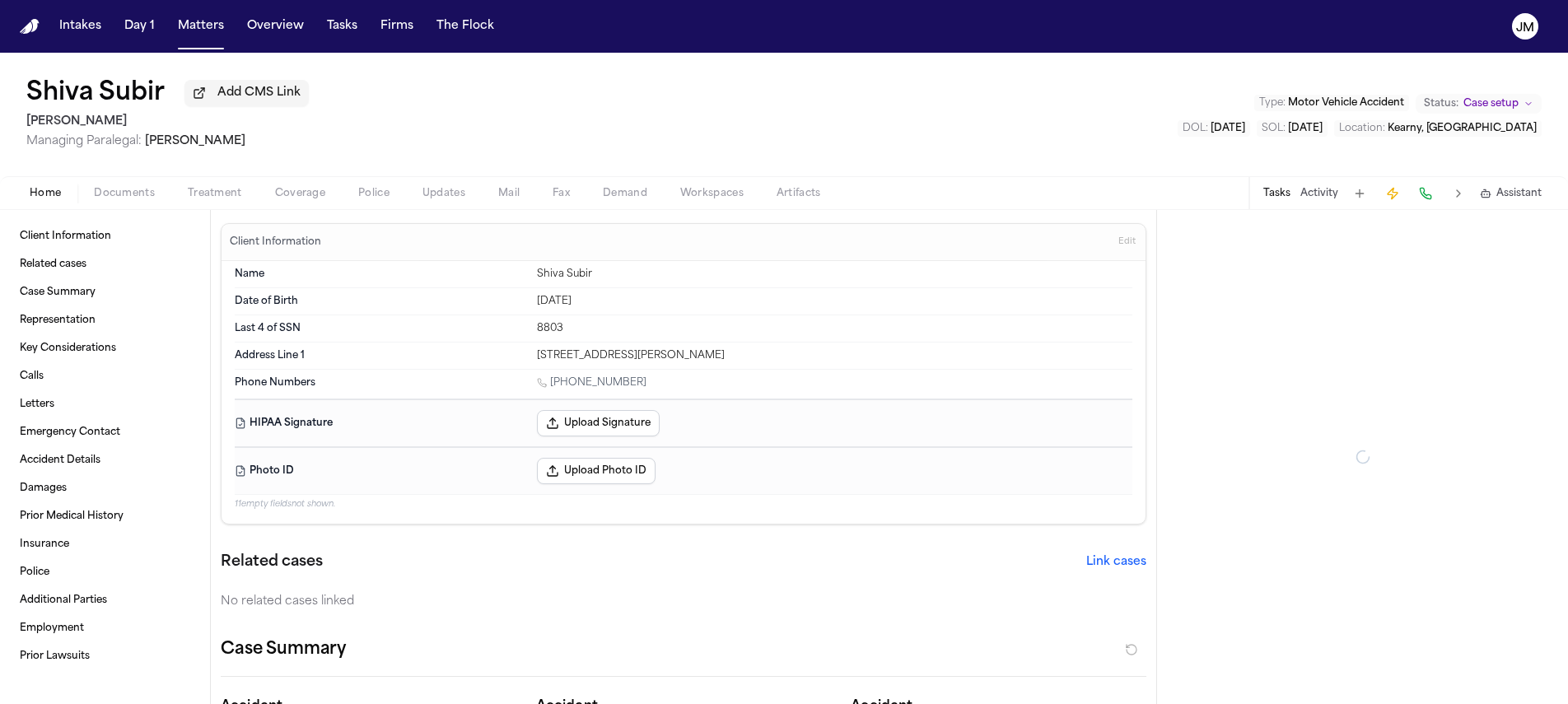
type textarea "*"
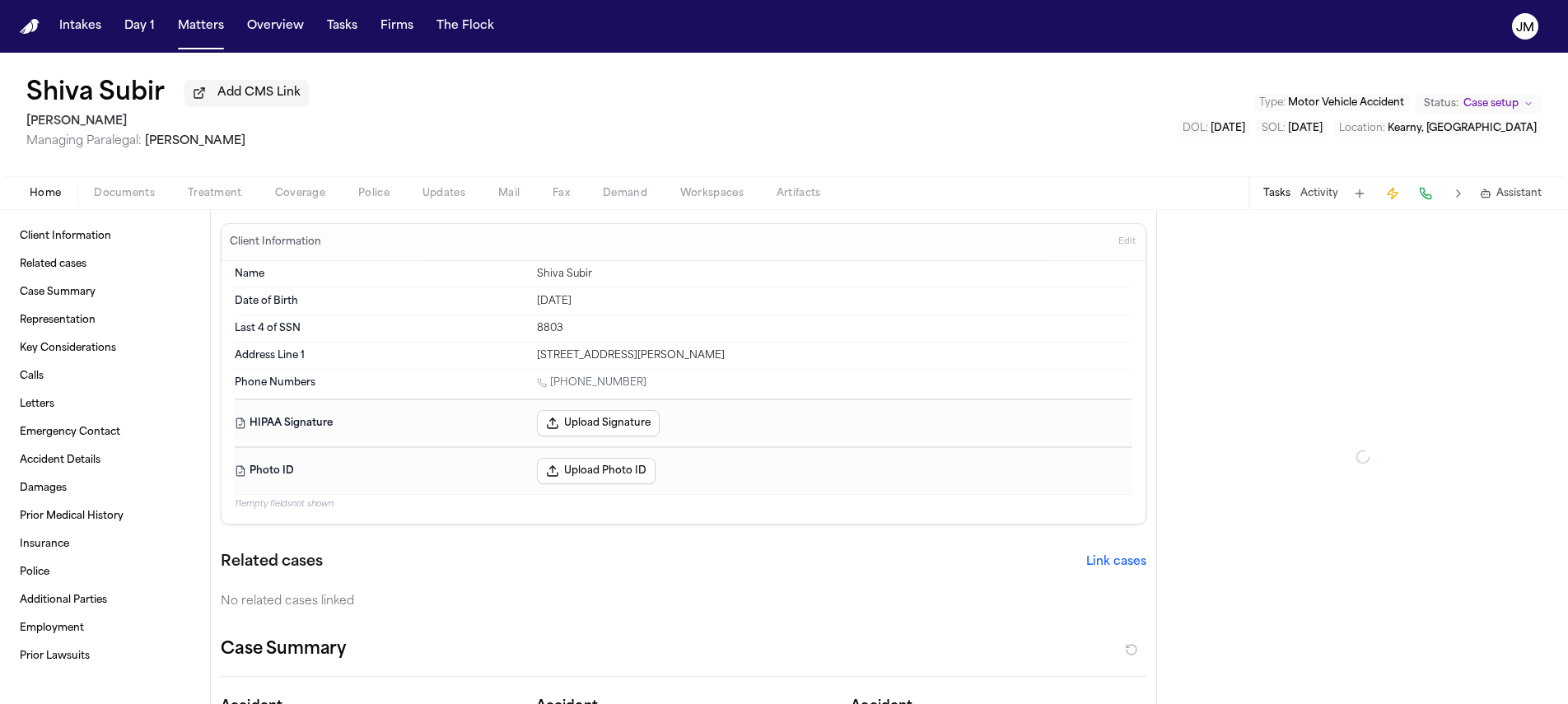
type textarea "*"
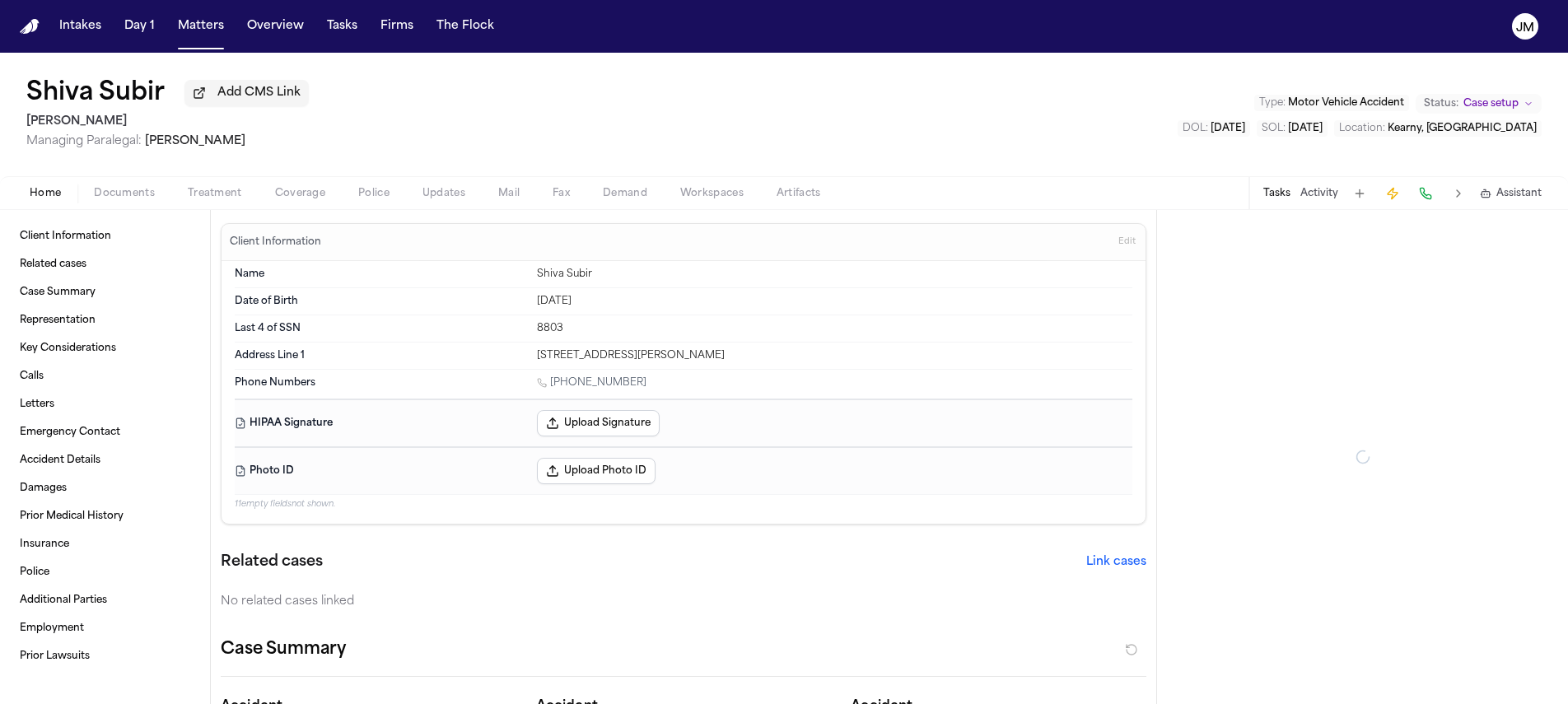
type textarea "*"
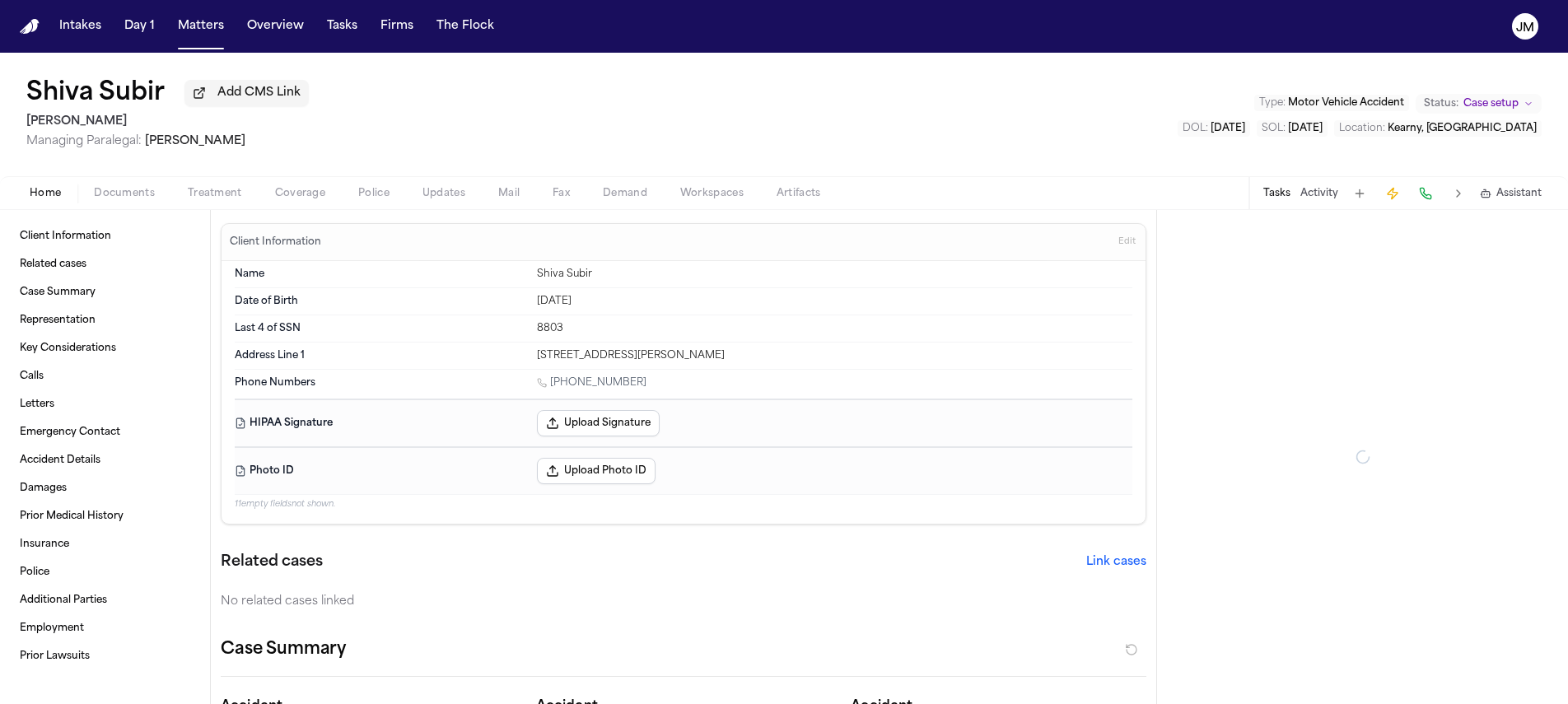
type textarea "*"
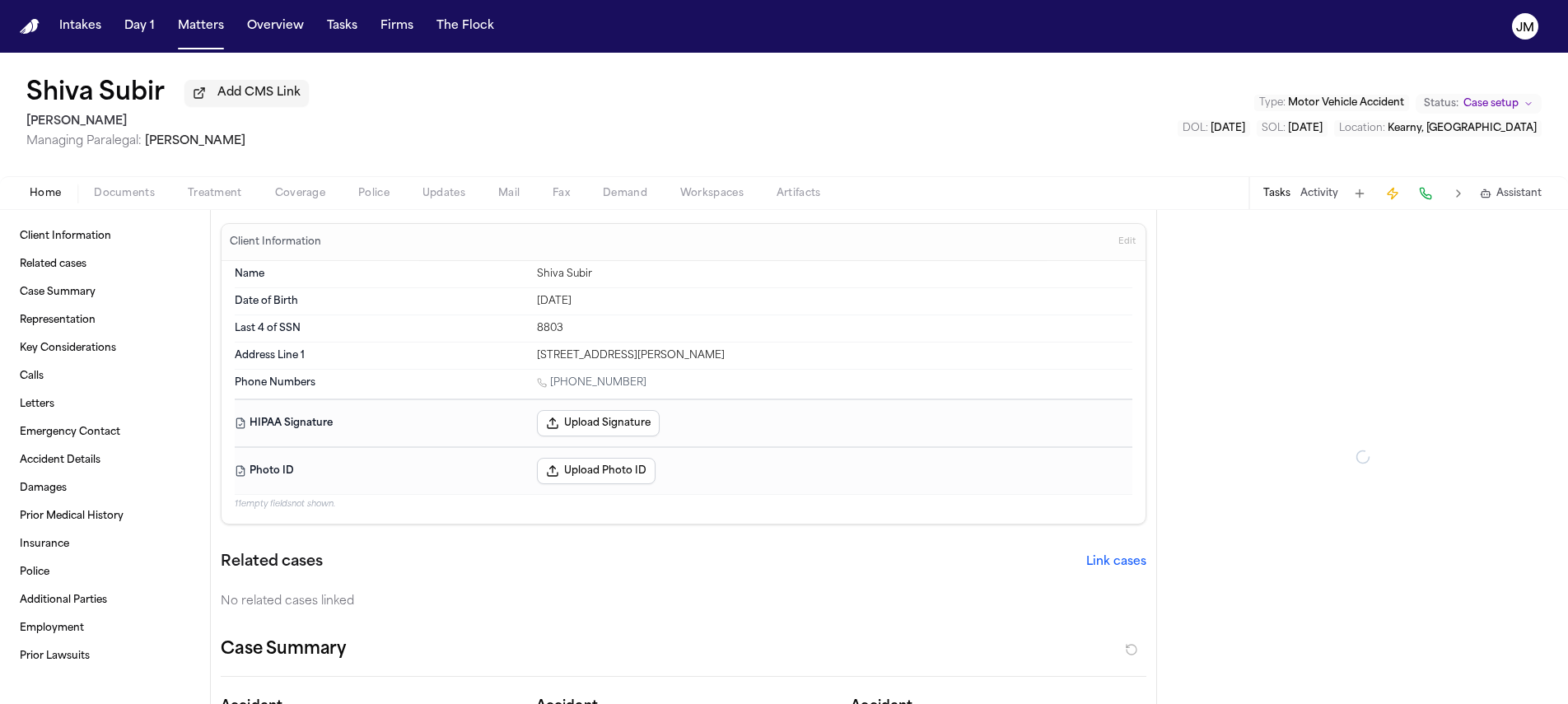
type textarea "*"
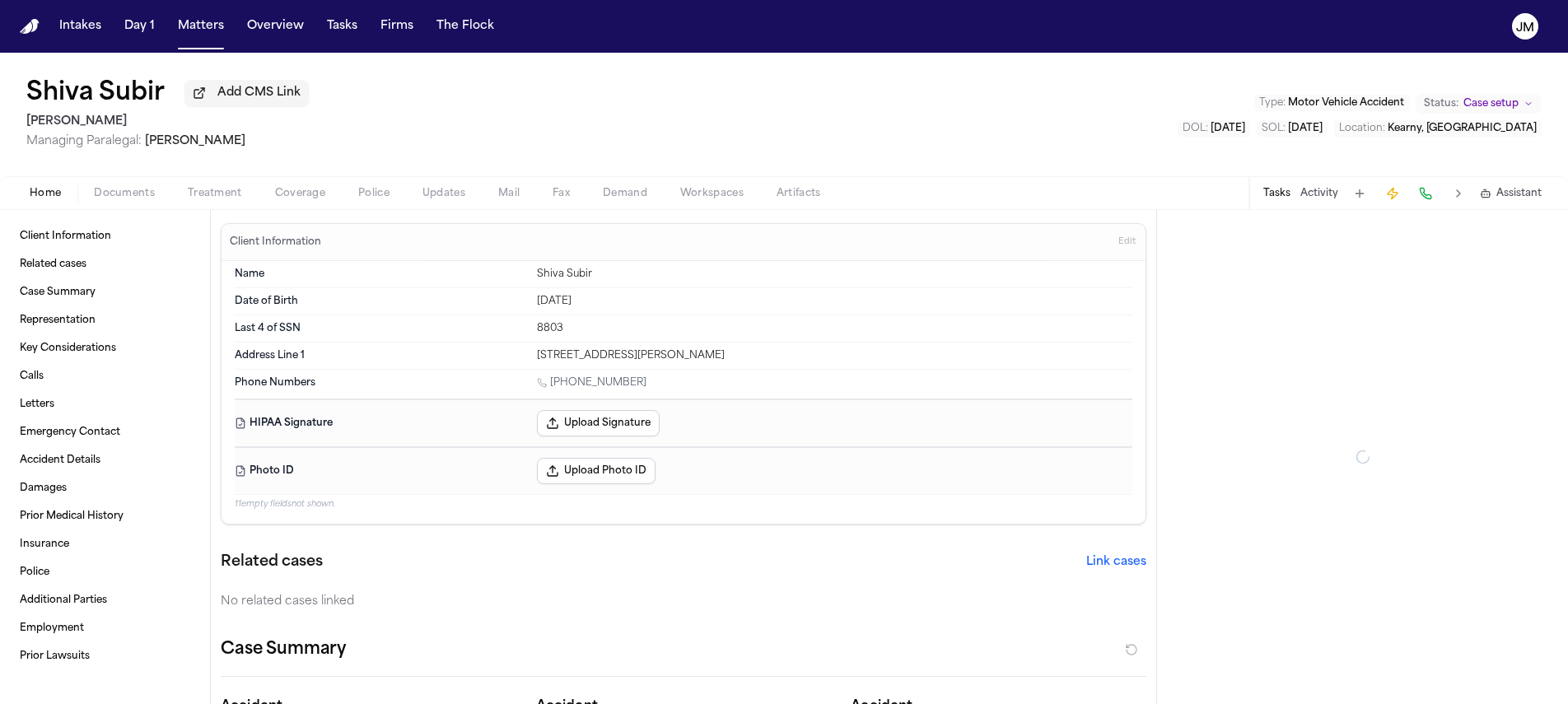
type textarea "*"
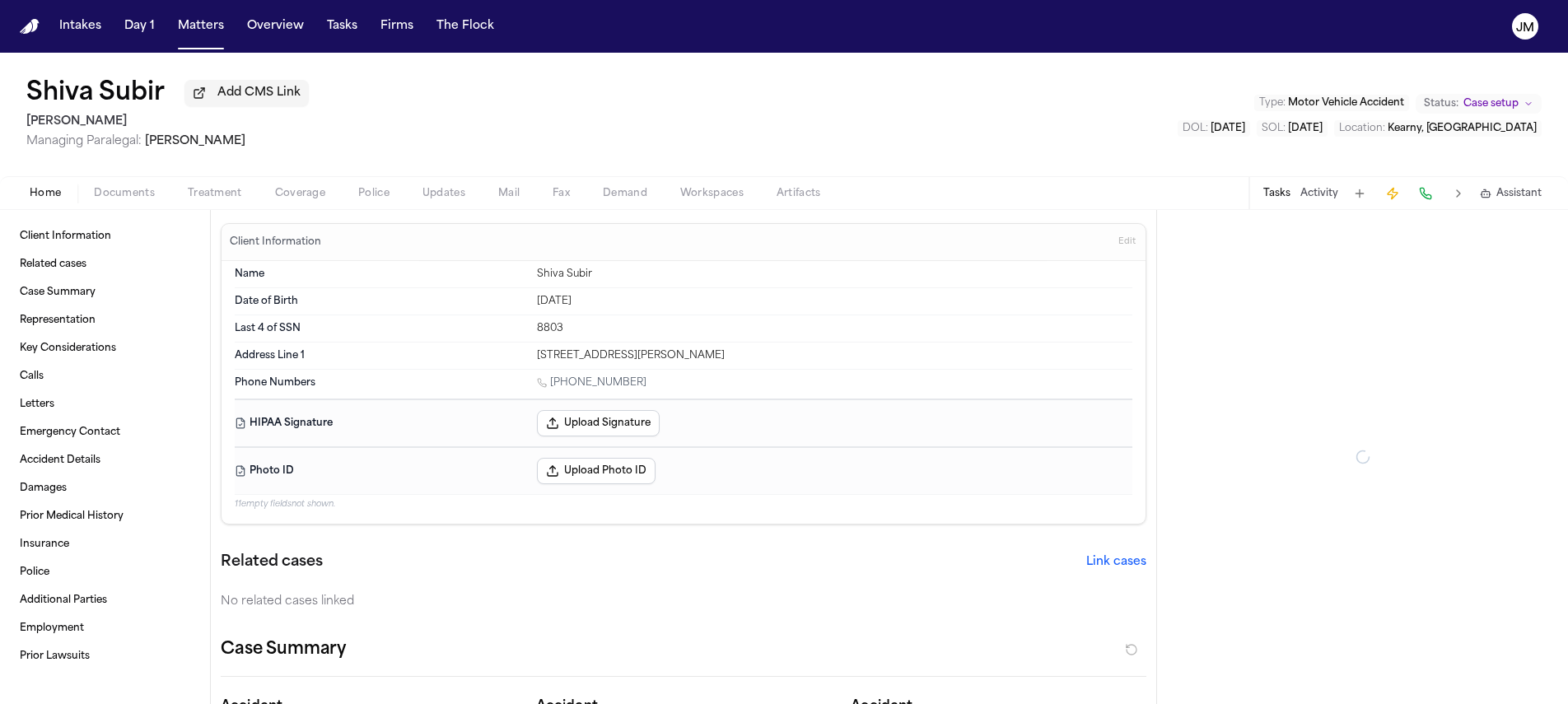
type textarea "*"
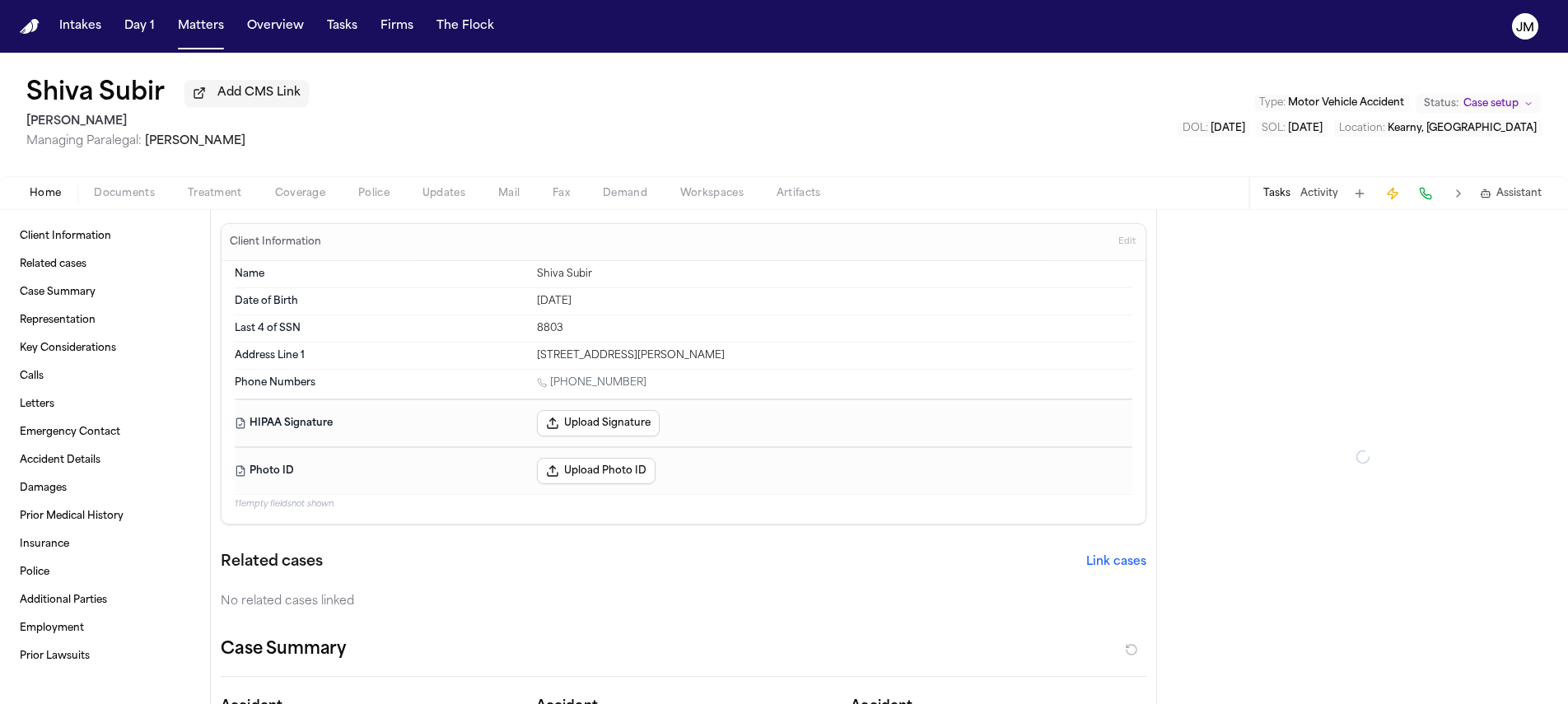
type textarea "*"
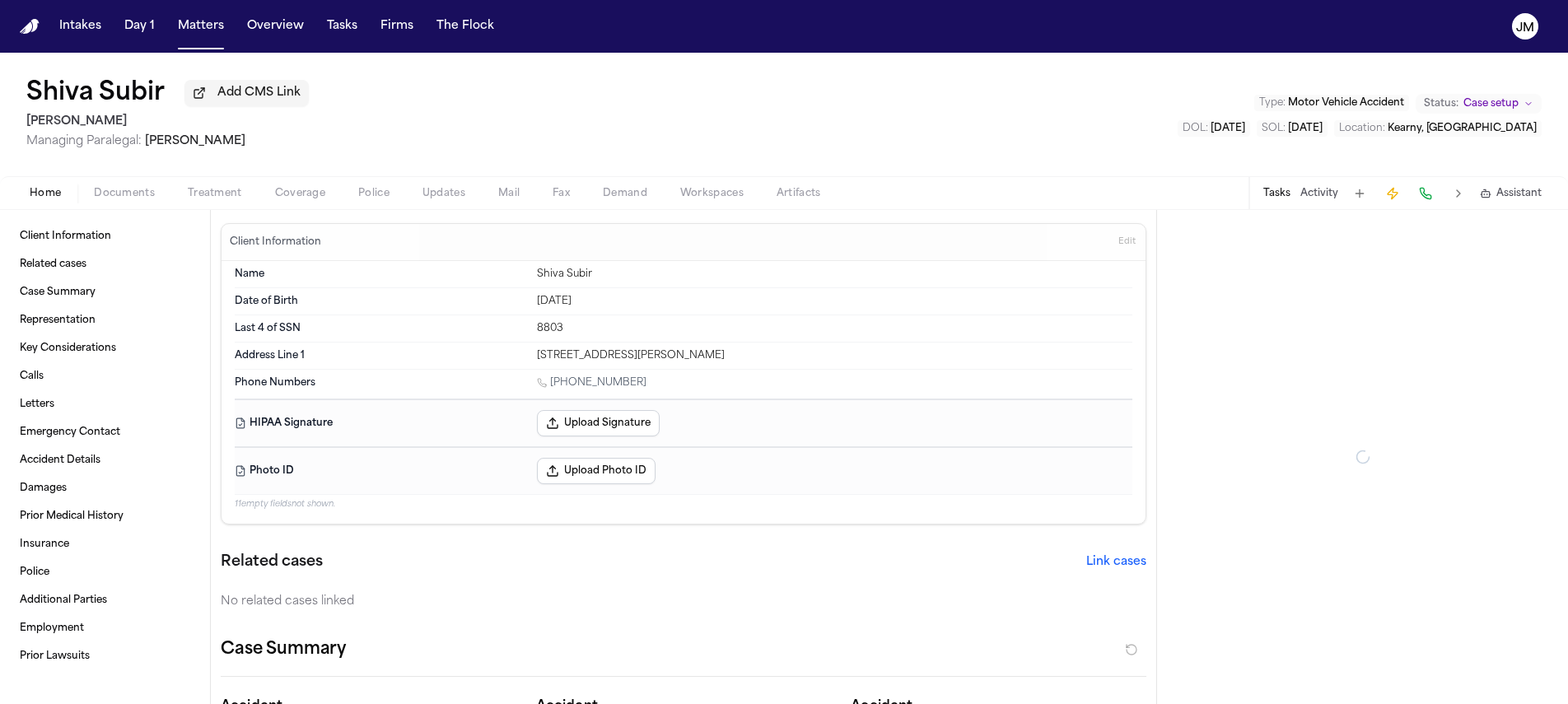
type textarea "*"
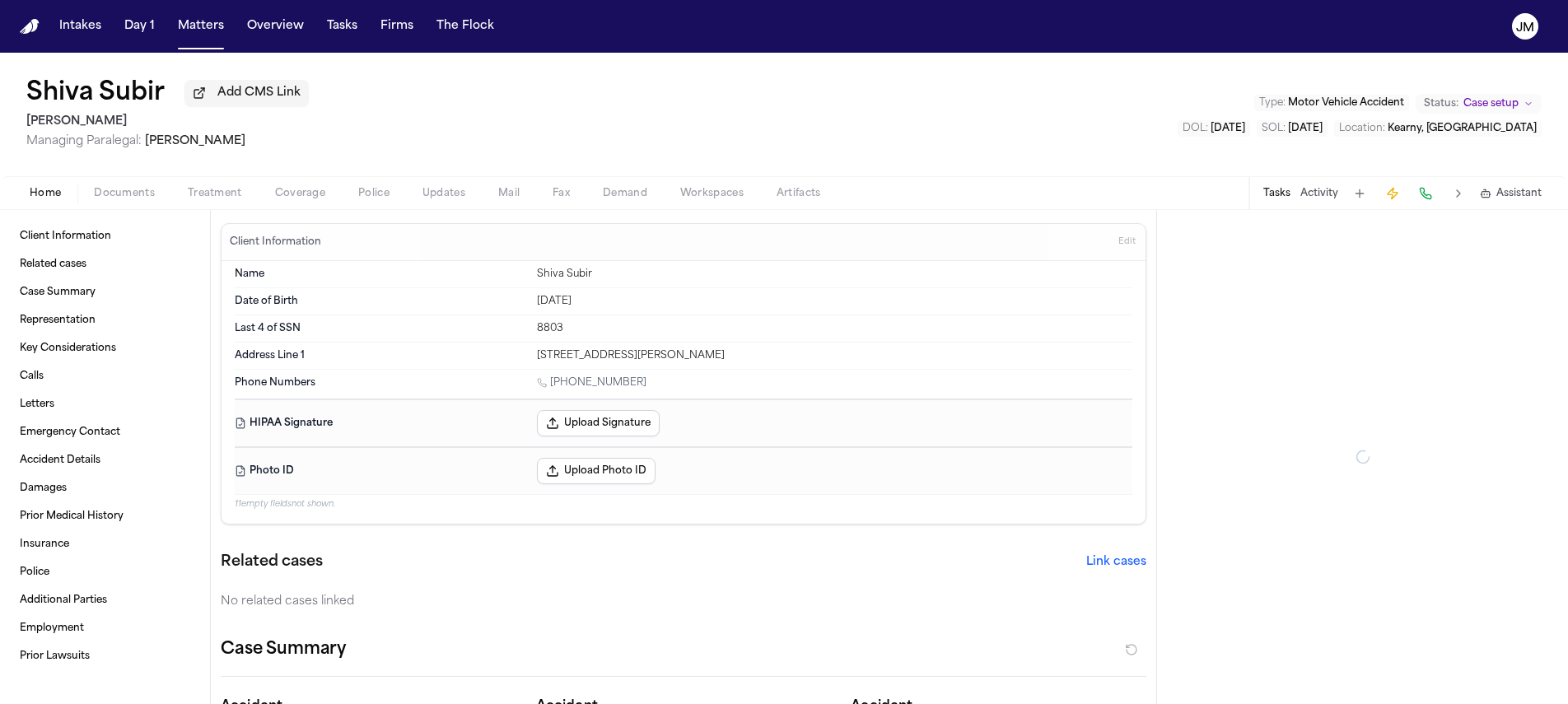
type textarea "*"
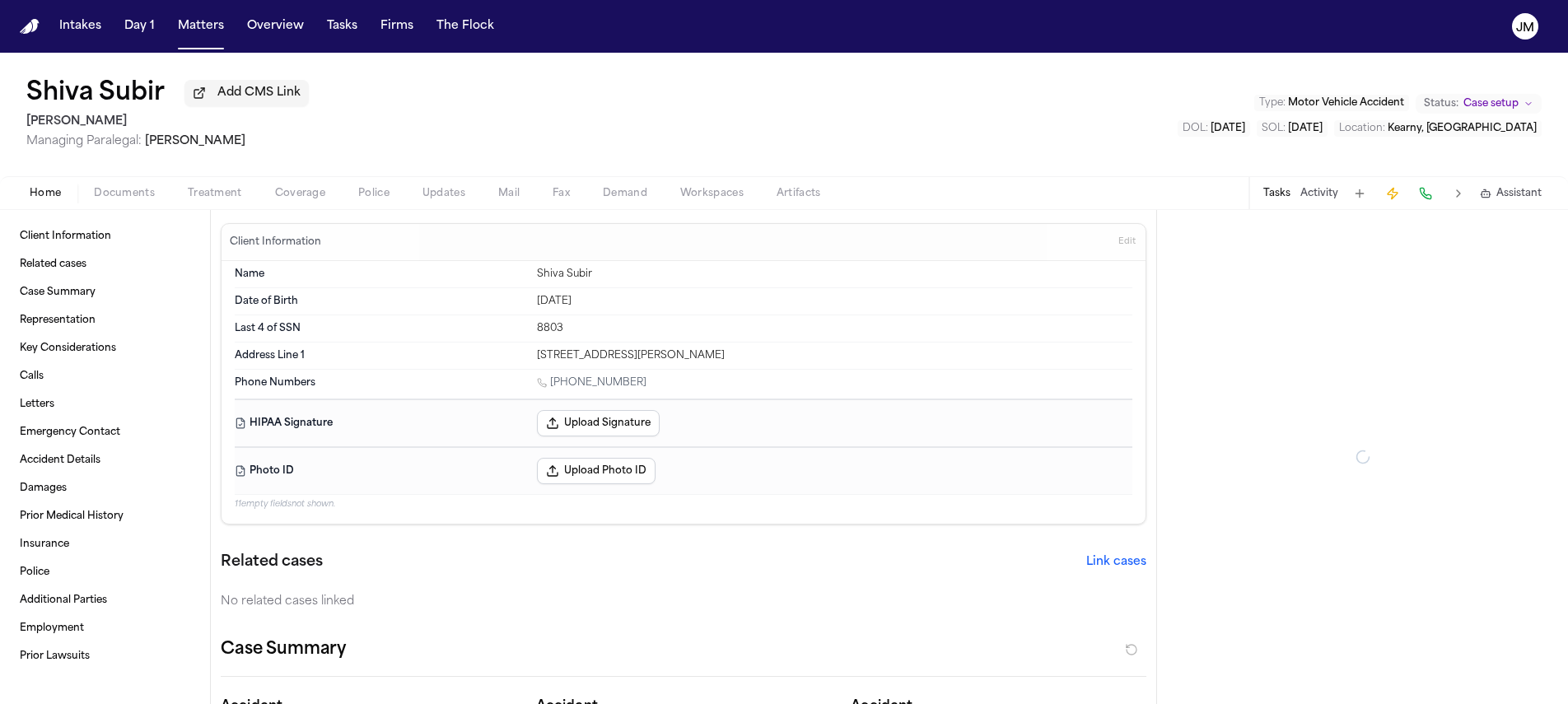
type textarea "*"
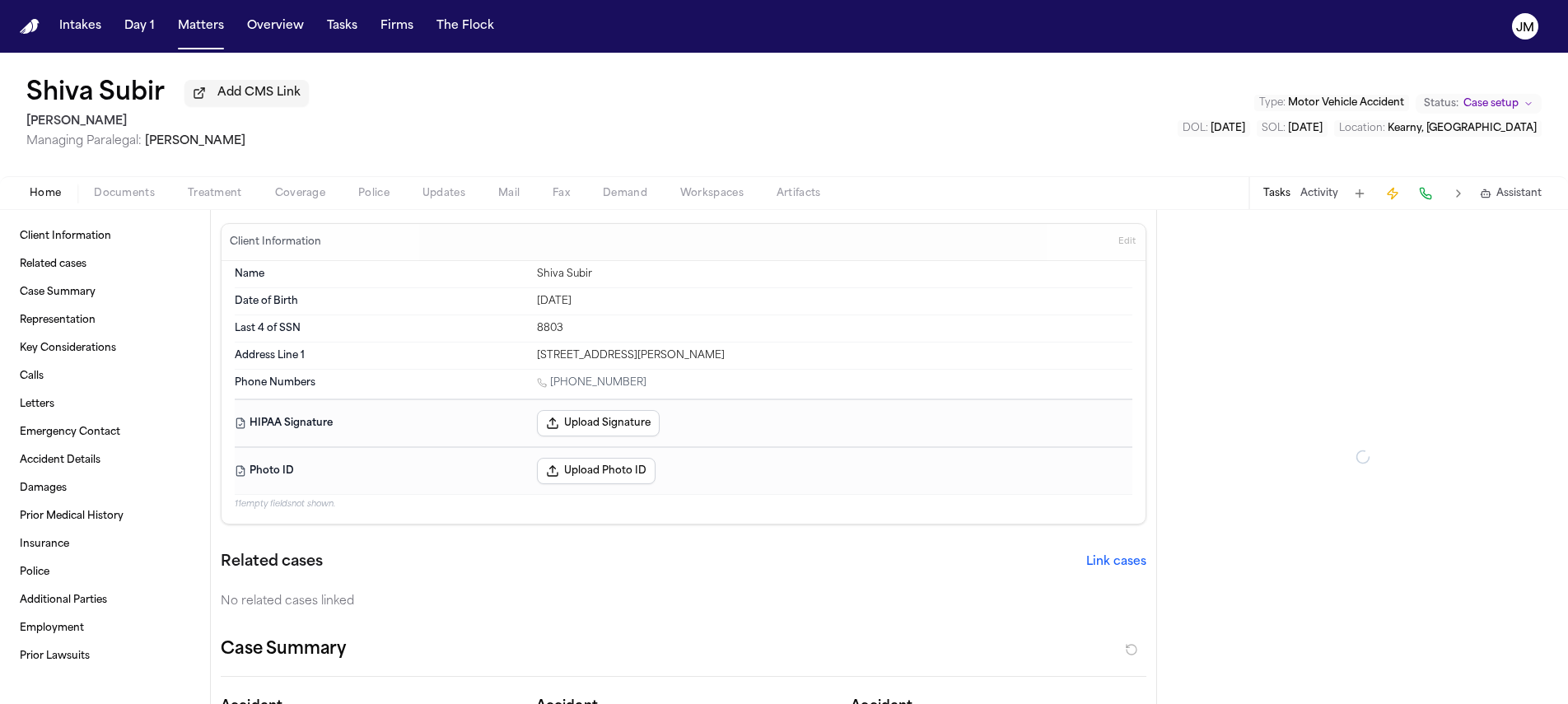
type textarea "*"
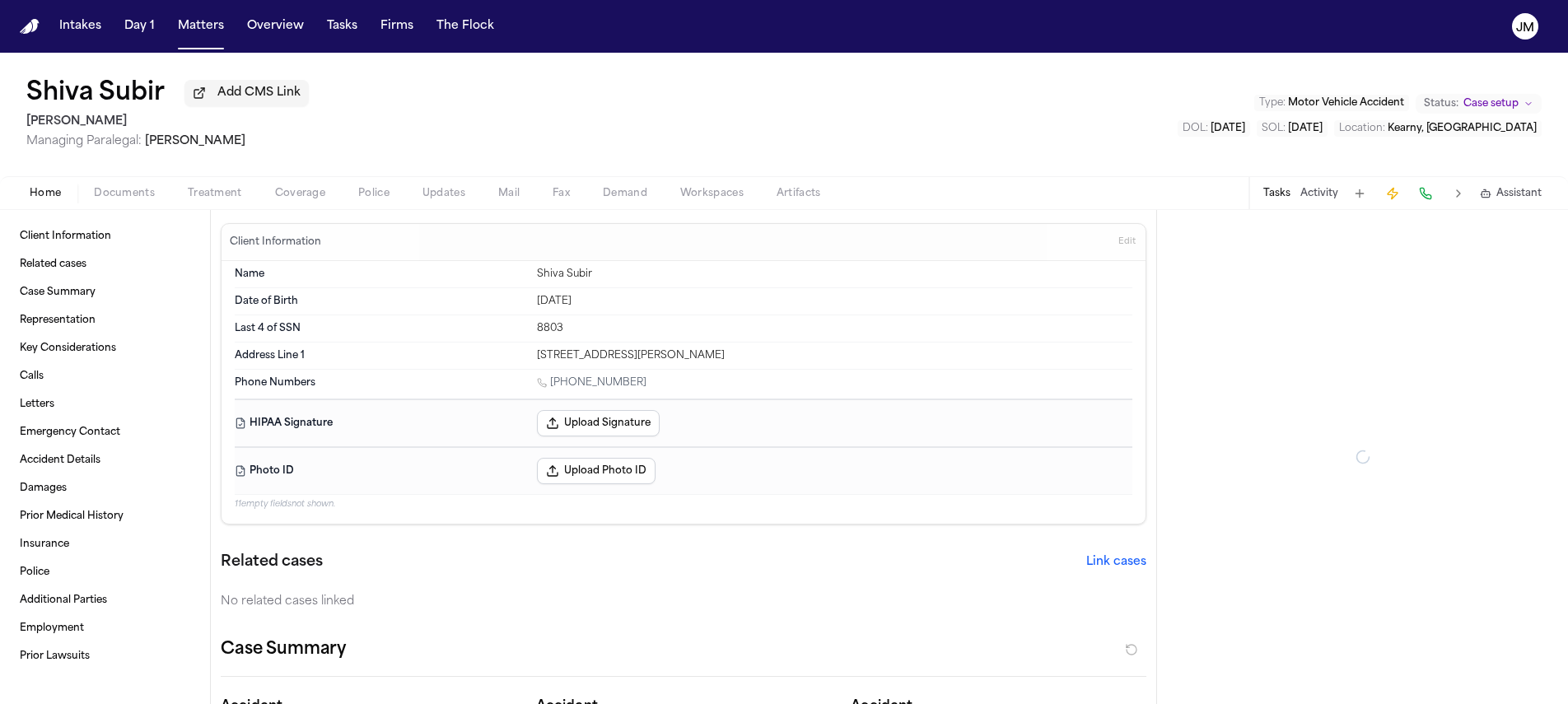
type textarea "*"
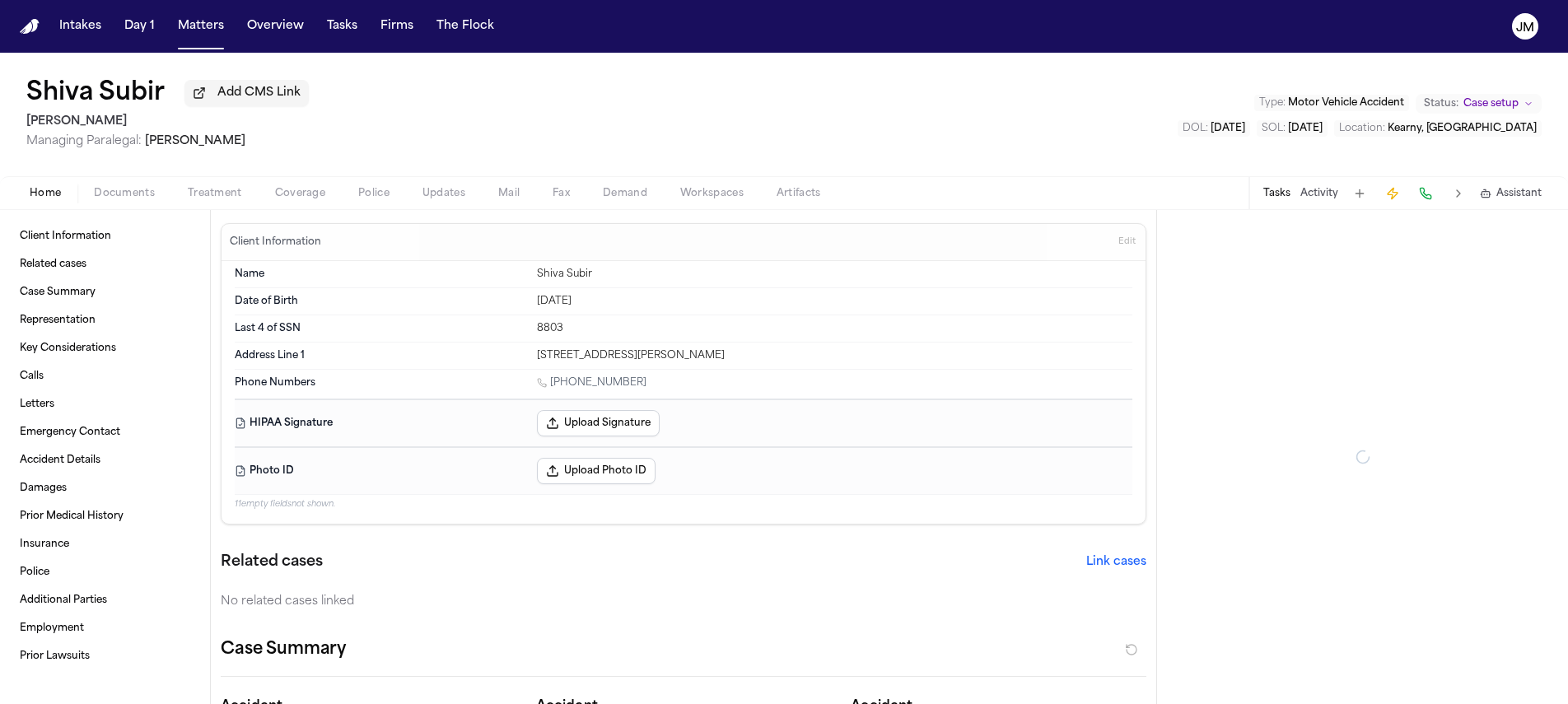
type textarea "*"
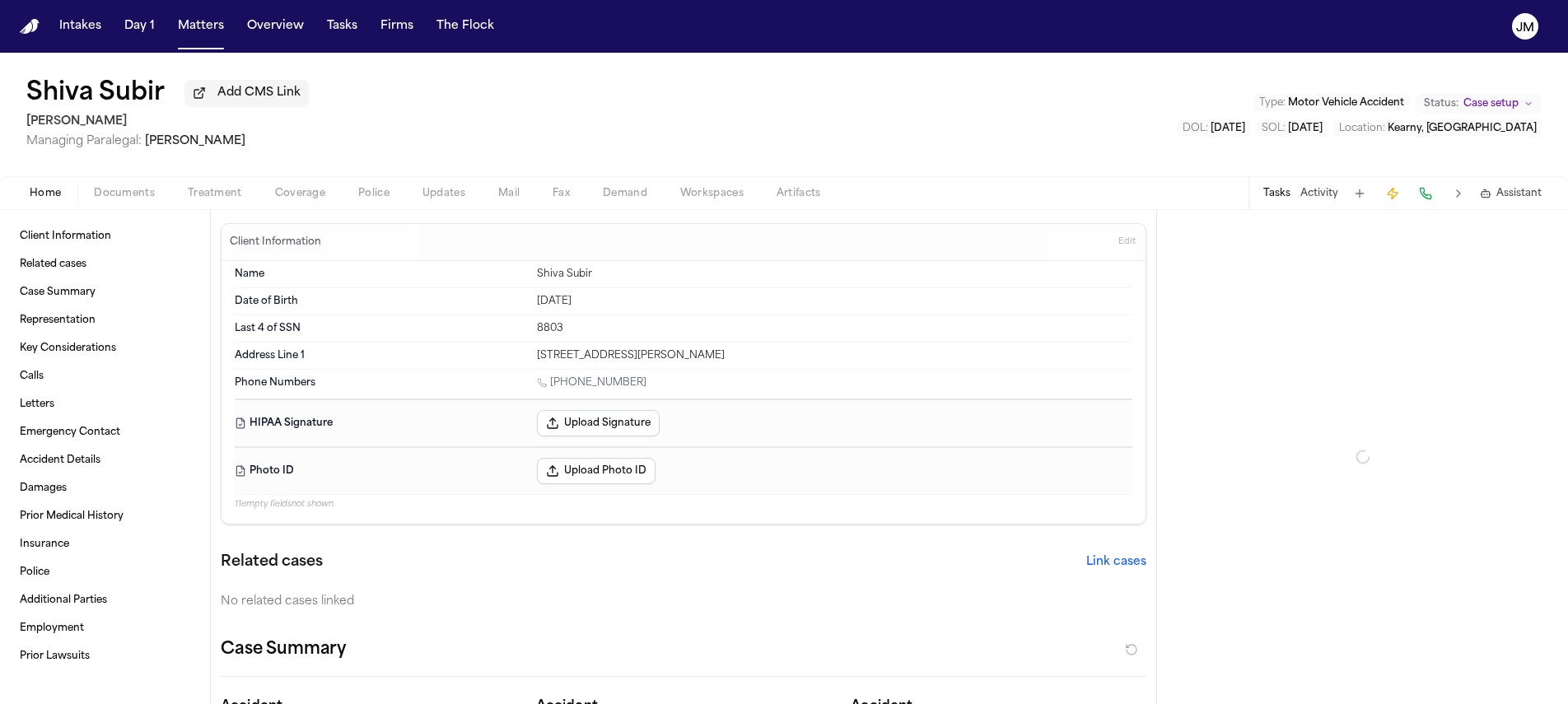
type textarea "*"
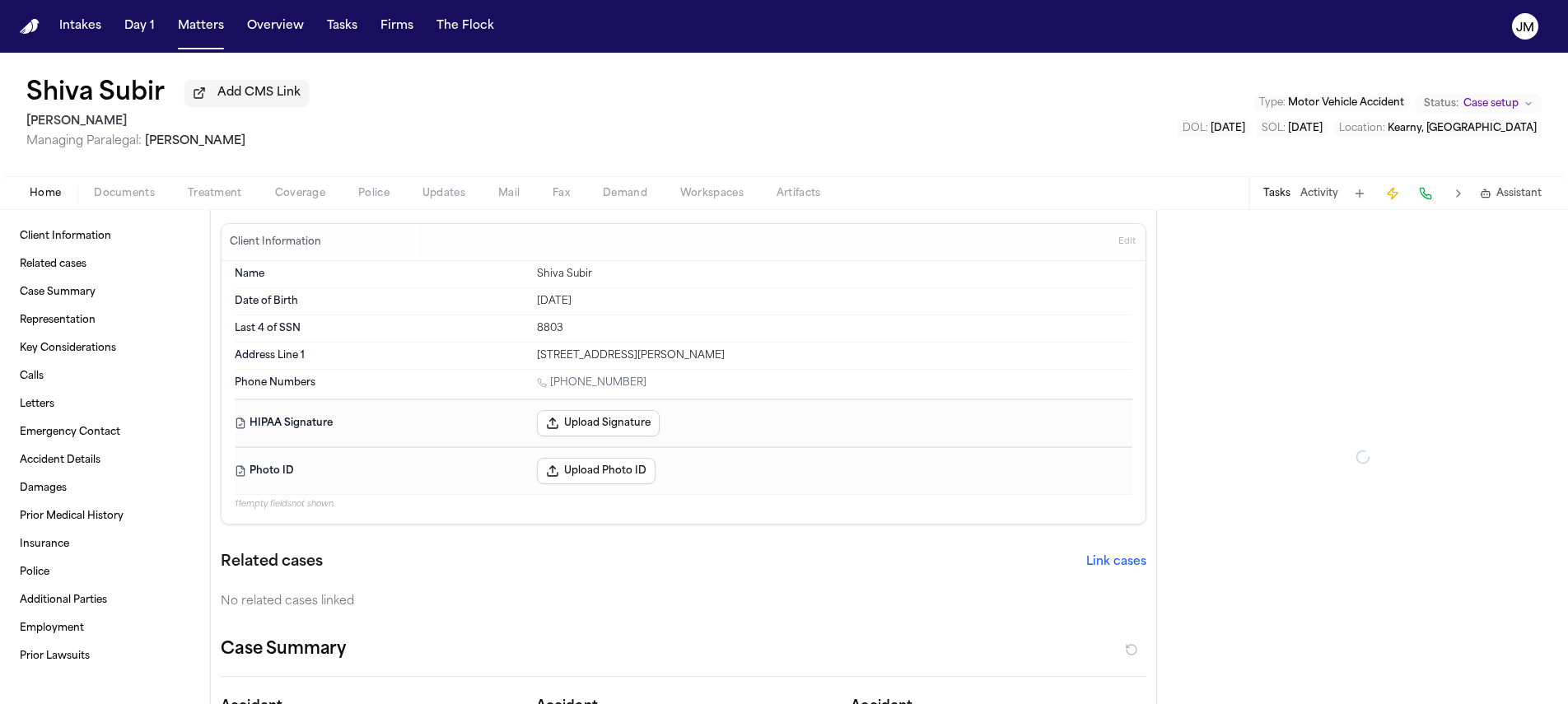
type textarea "*"
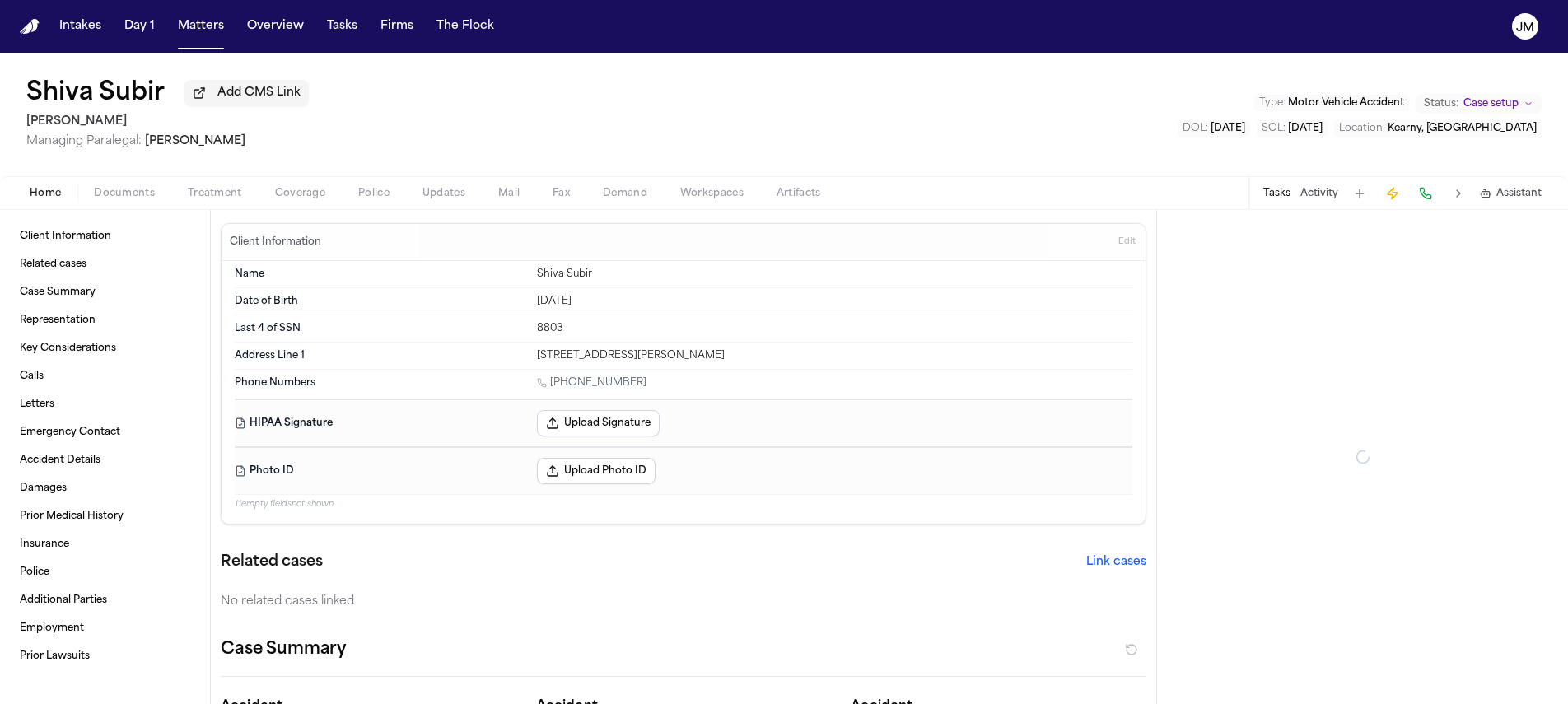
type textarea "*"
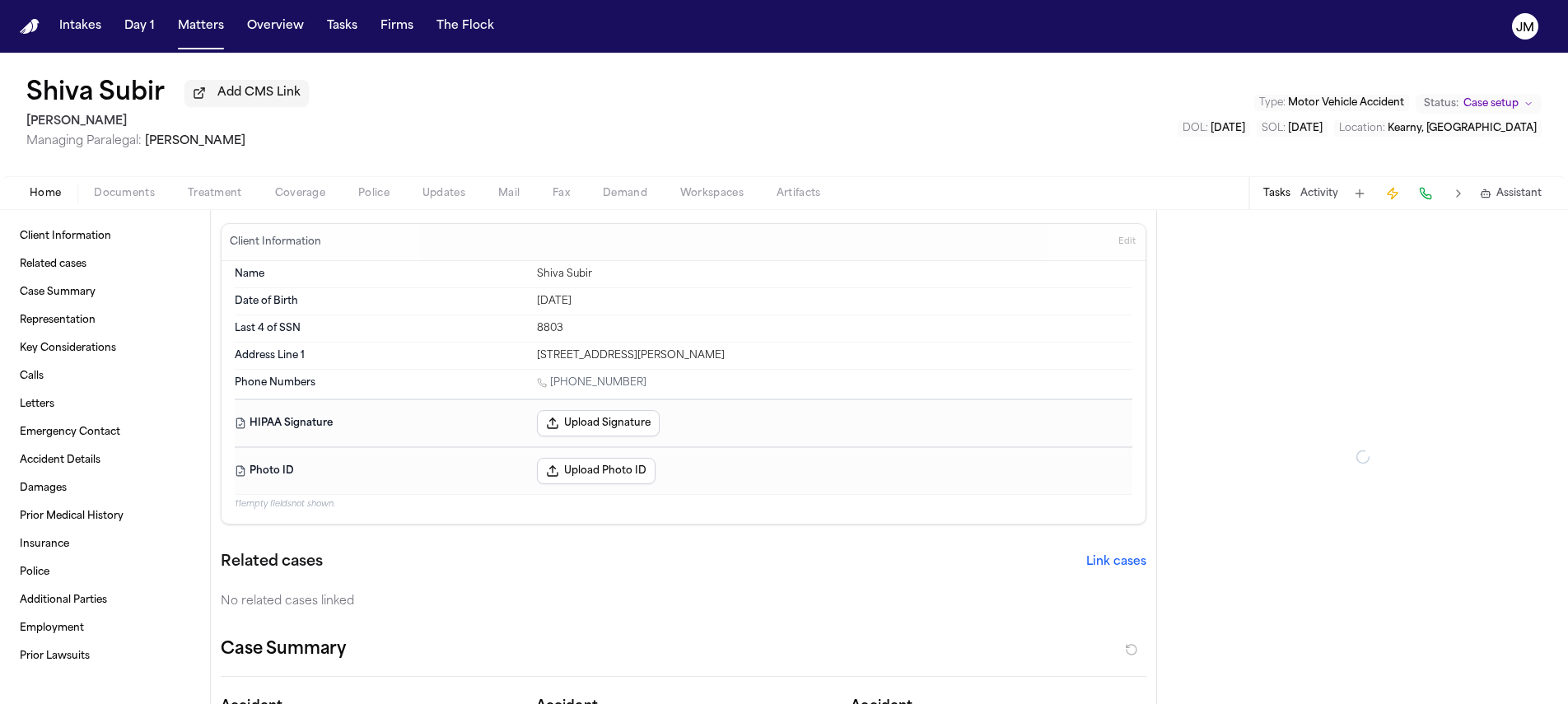
type textarea "*"
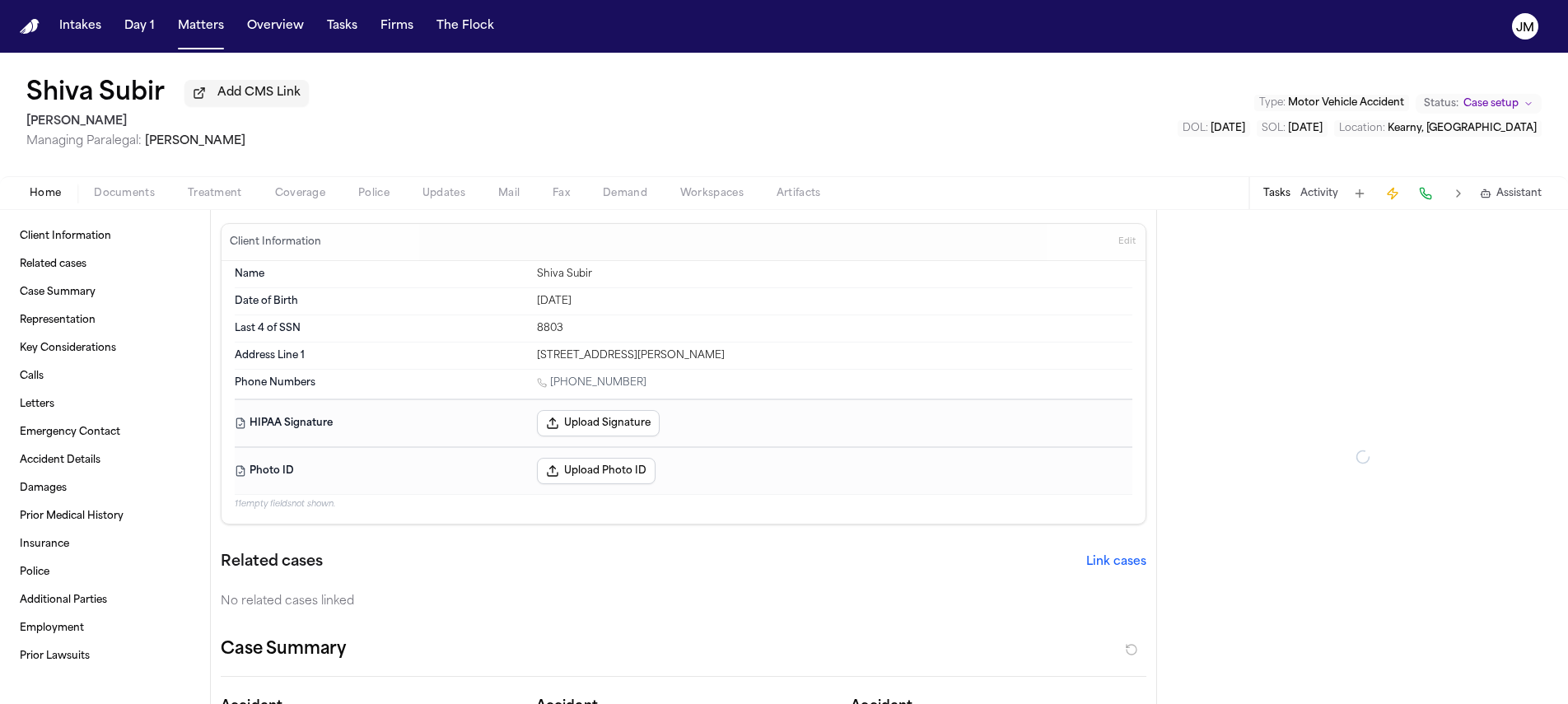
type textarea "*"
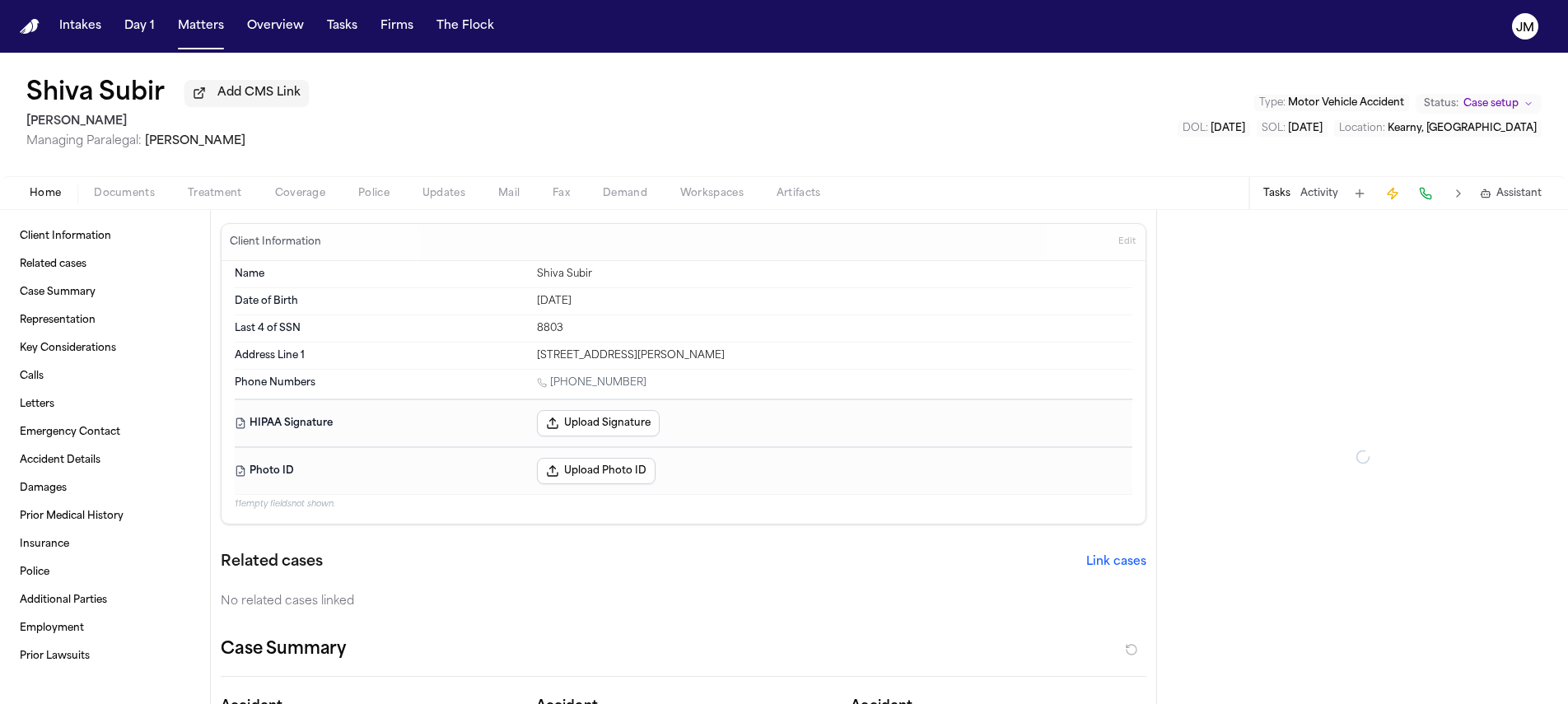
type textarea "*"
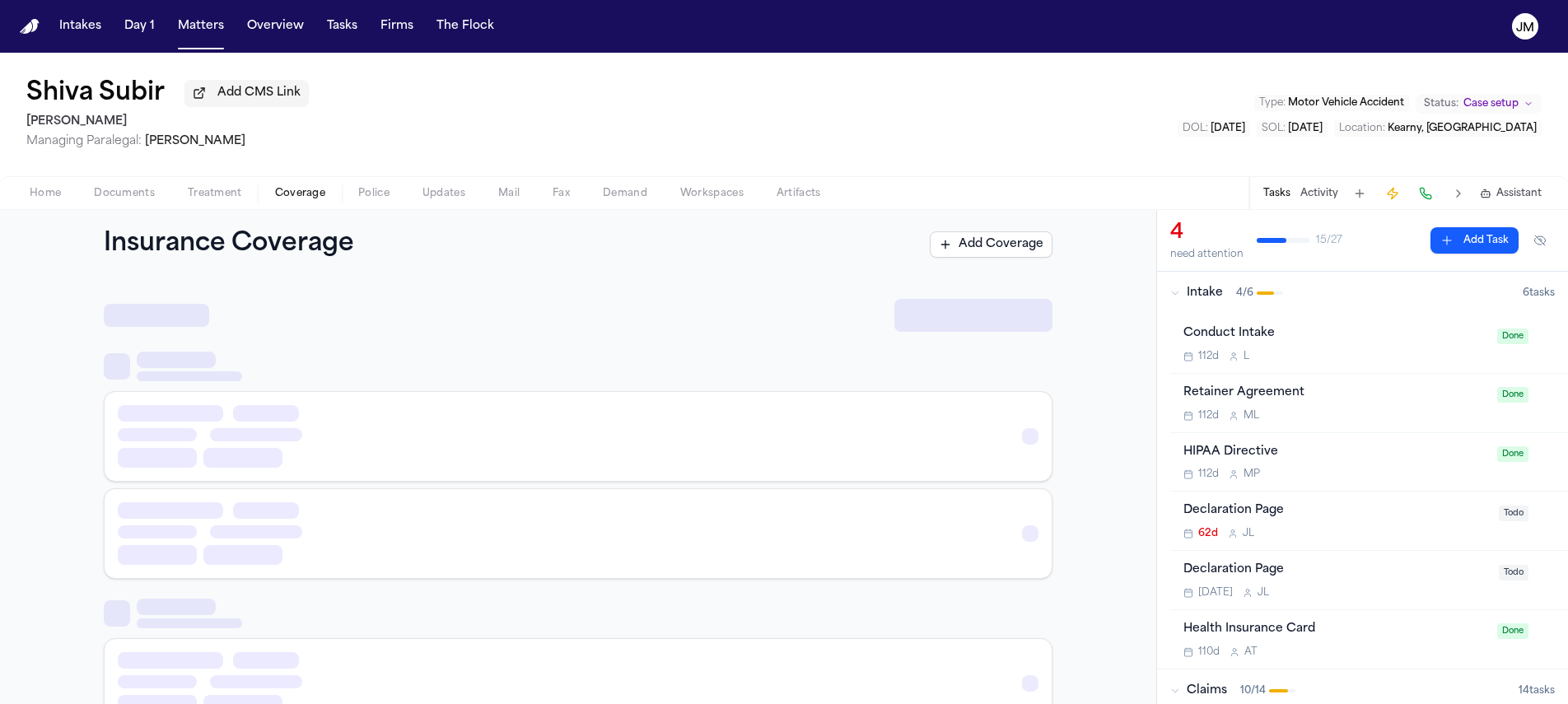
click at [299, 200] on span "Coverage" at bounding box center [299, 193] width 50 height 13
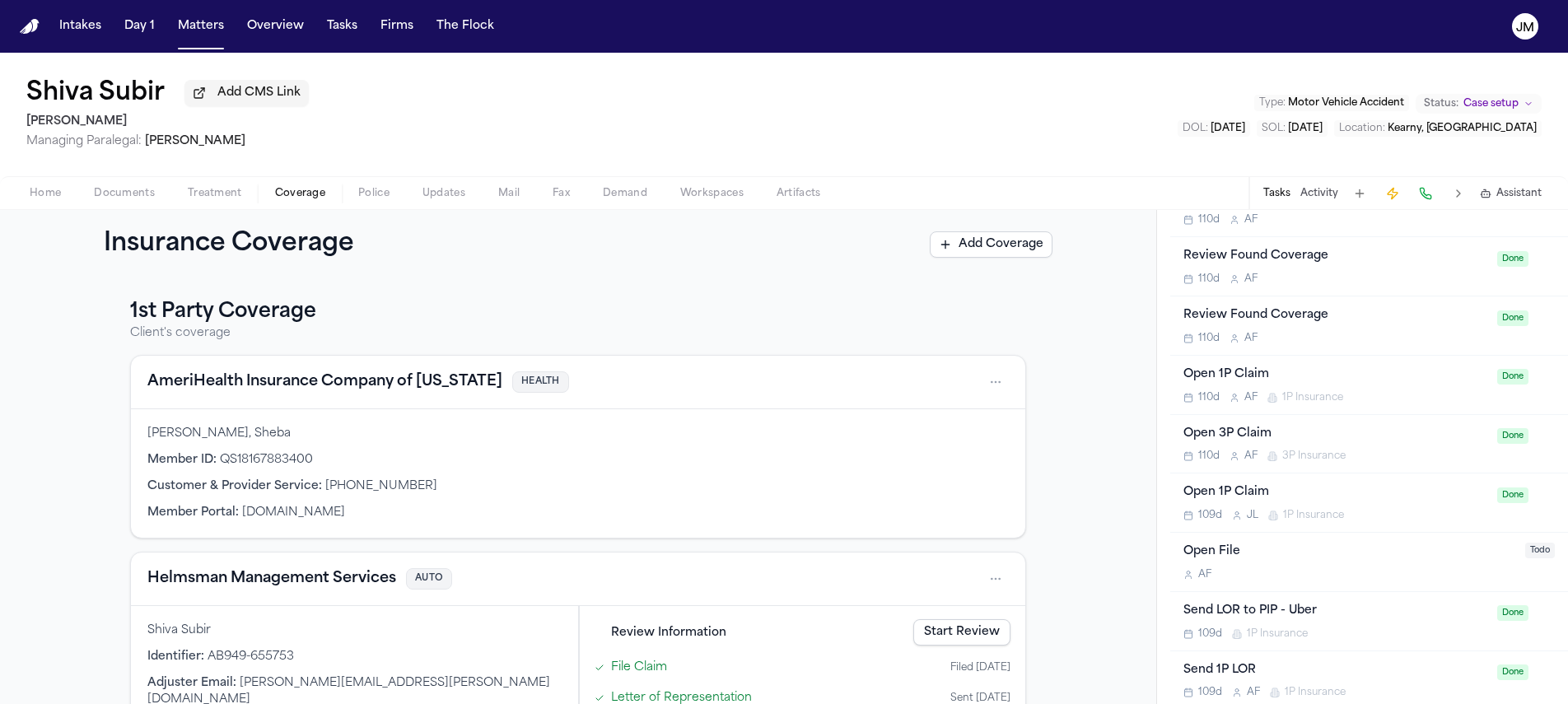
scroll to position [582, 0]
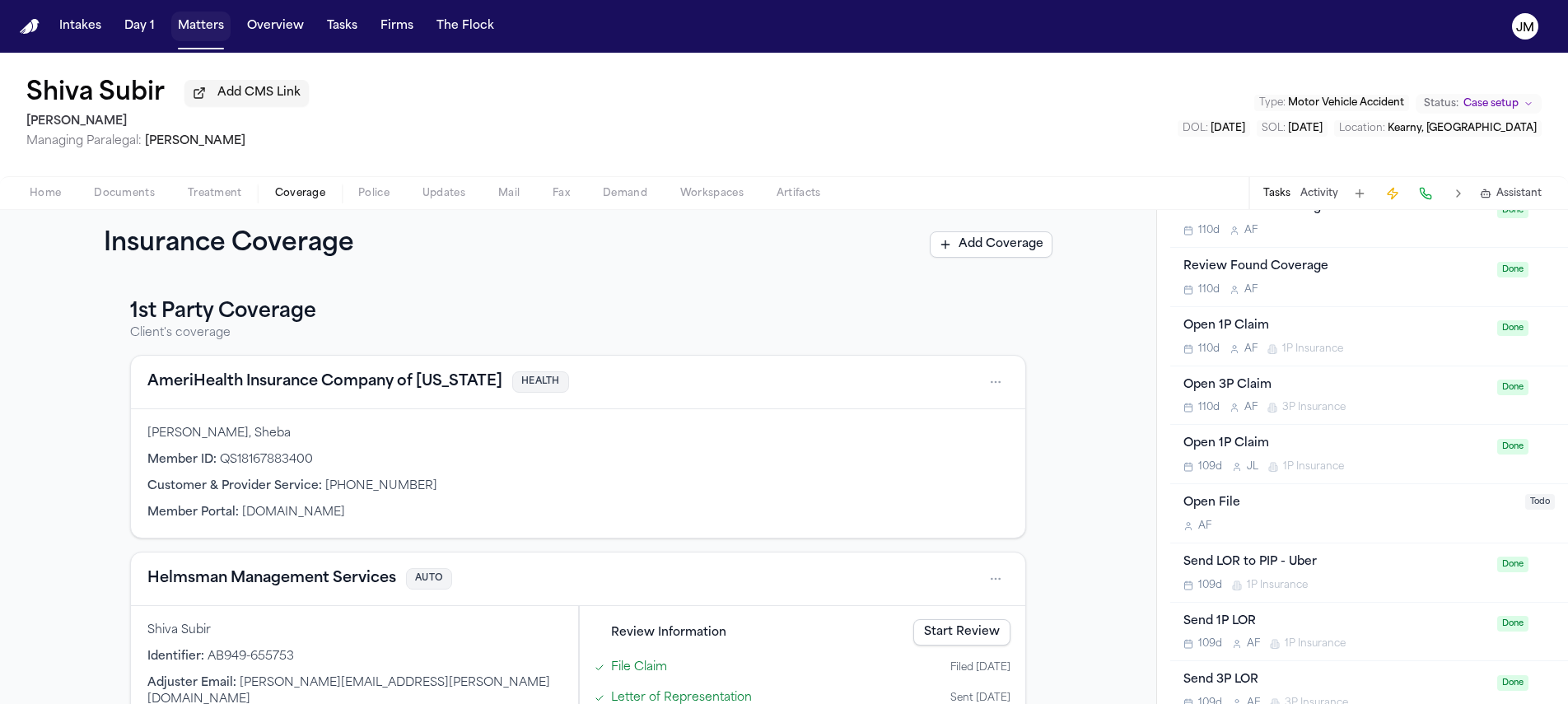
click at [206, 27] on button "Matters" at bounding box center [201, 27] width 59 height 30
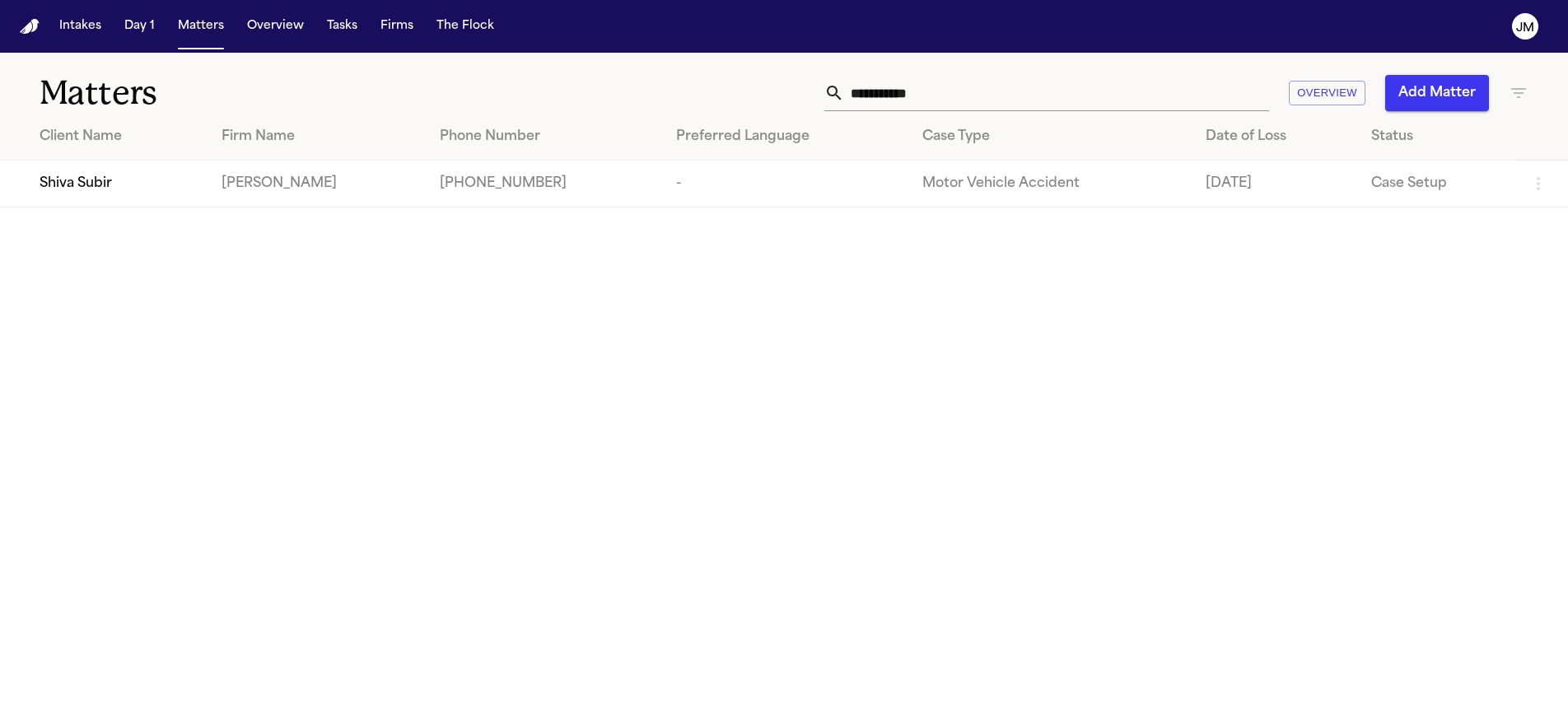
click at [903, 97] on input "**********" at bounding box center [1056, 93] width 425 height 37
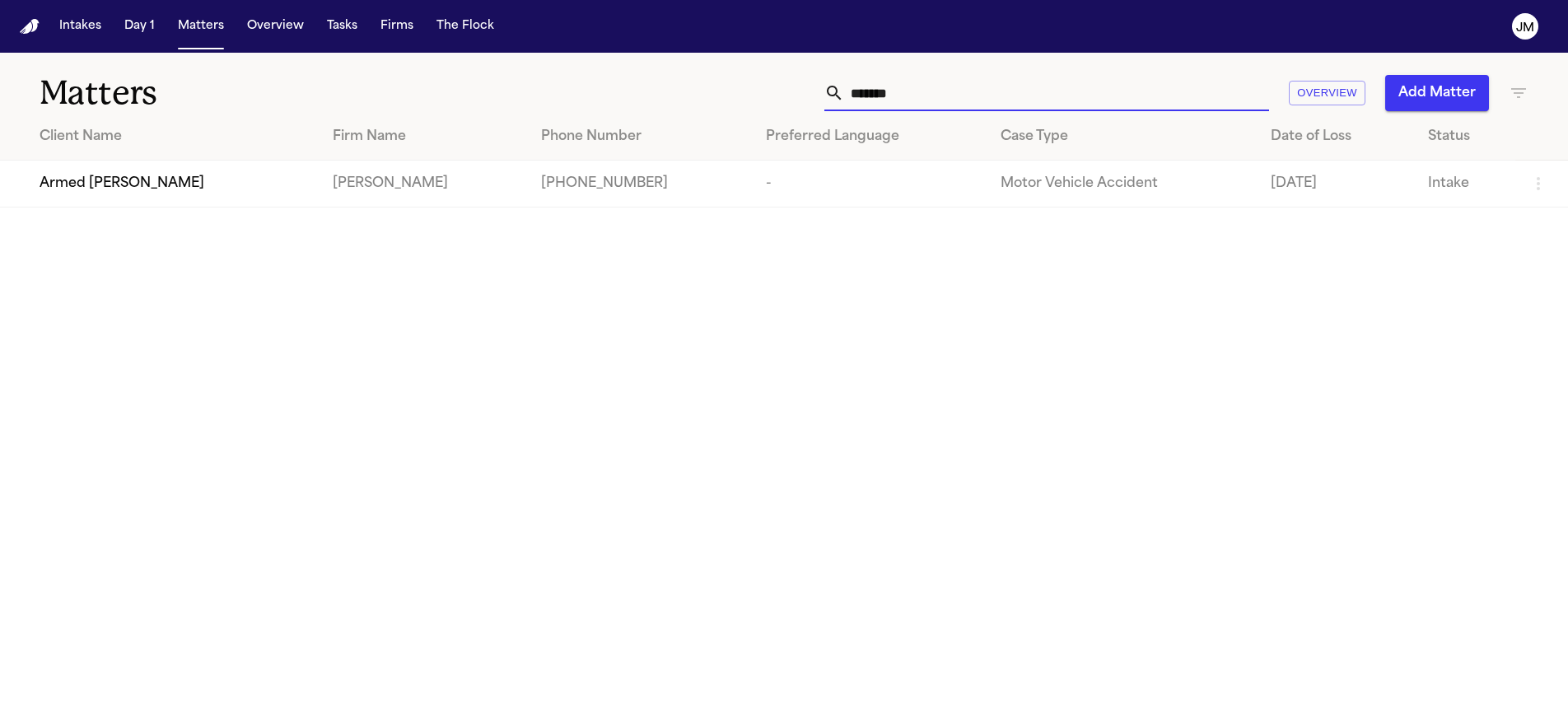
click at [132, 161] on td "Armed [PERSON_NAME]" at bounding box center [159, 185] width 319 height 47
